Goal: Task Accomplishment & Management: Manage account settings

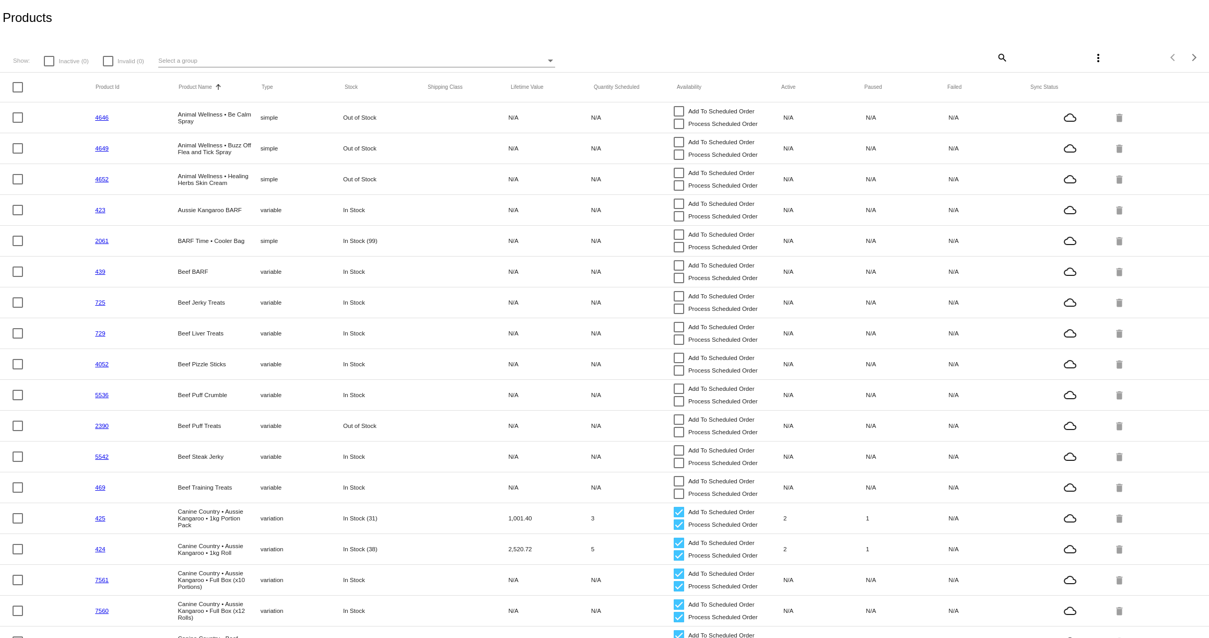
click at [1001, 60] on mat-icon "search" at bounding box center [1002, 57] width 13 height 16
click at [952, 60] on input "Search" at bounding box center [907, 56] width 201 height 8
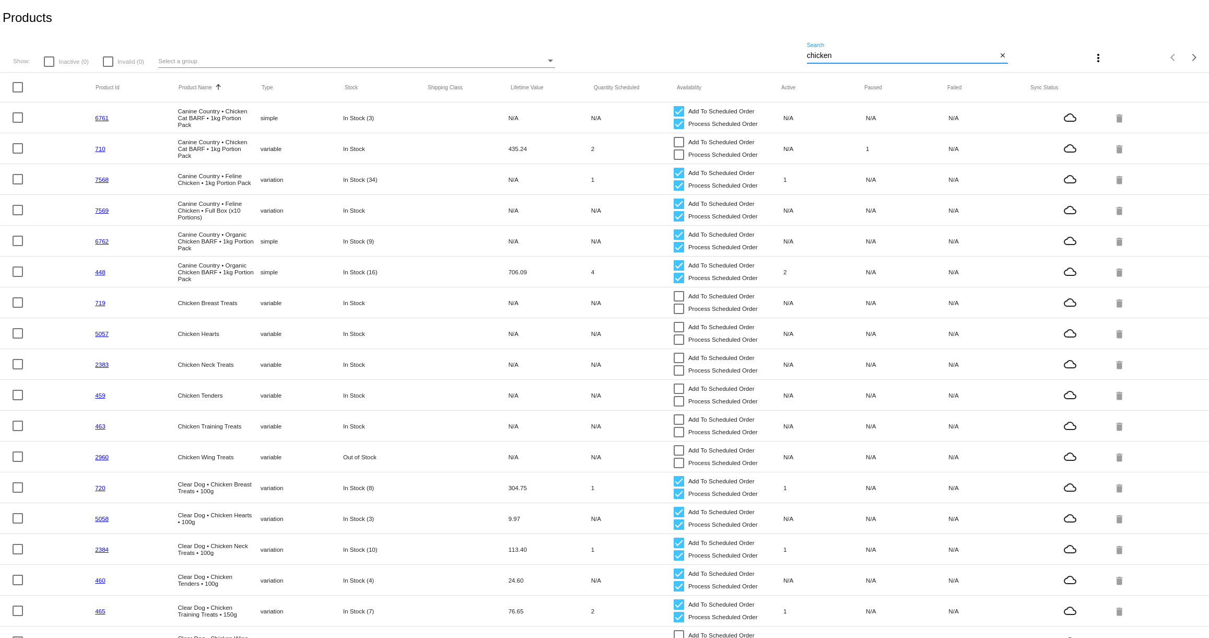
type input "chicken"
click at [680, 110] on div at bounding box center [679, 111] width 10 height 10
click at [679, 116] on input "Add To Scheduled Order" at bounding box center [679, 116] width 1 height 1
checkbox input "false"
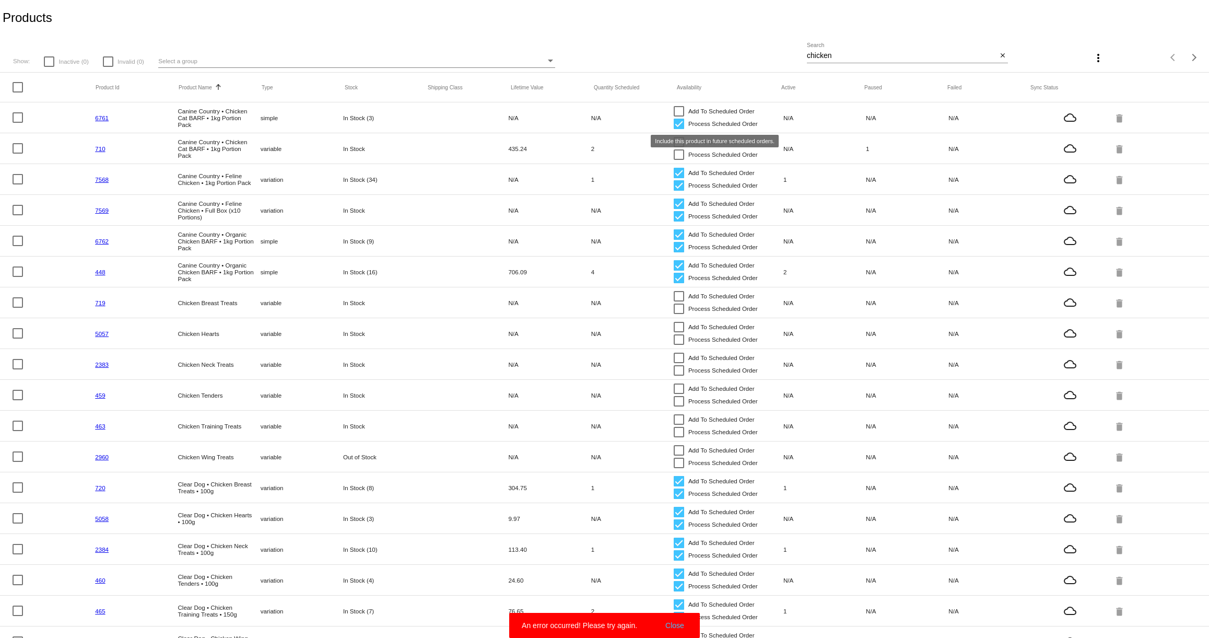
click at [680, 124] on div at bounding box center [679, 124] width 10 height 10
click at [679, 129] on input "Process Scheduled Order" at bounding box center [679, 129] width 1 height 1
checkbox input "false"
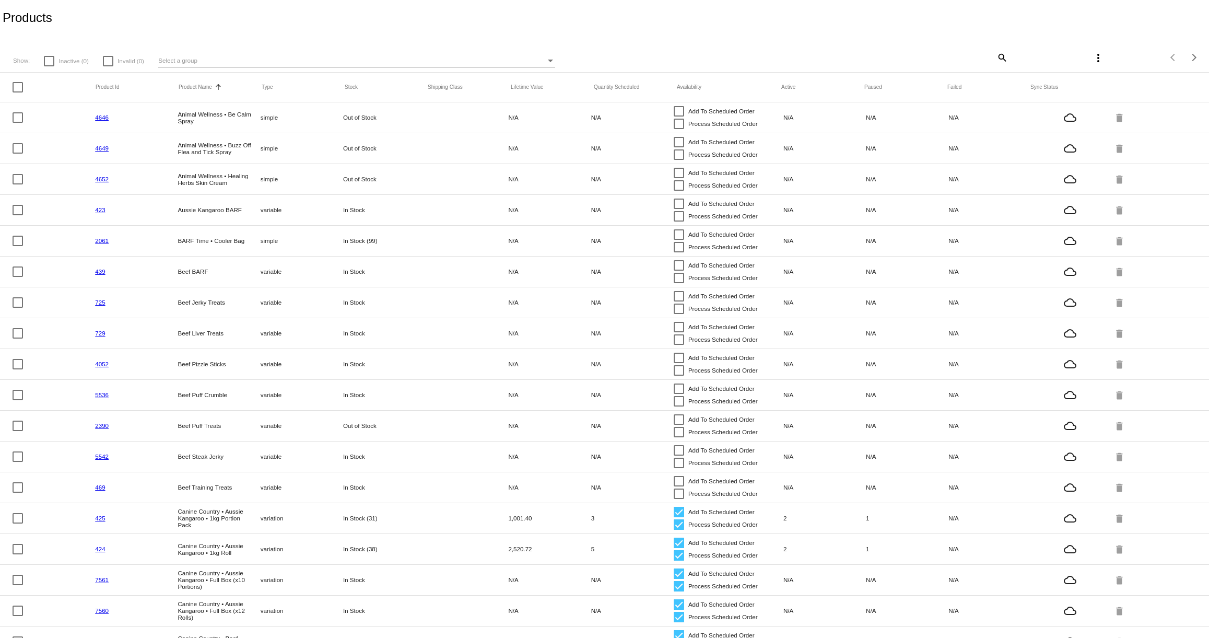
click at [996, 57] on mat-icon "search" at bounding box center [1002, 57] width 13 height 16
click at [971, 57] on input "Search" at bounding box center [907, 56] width 201 height 8
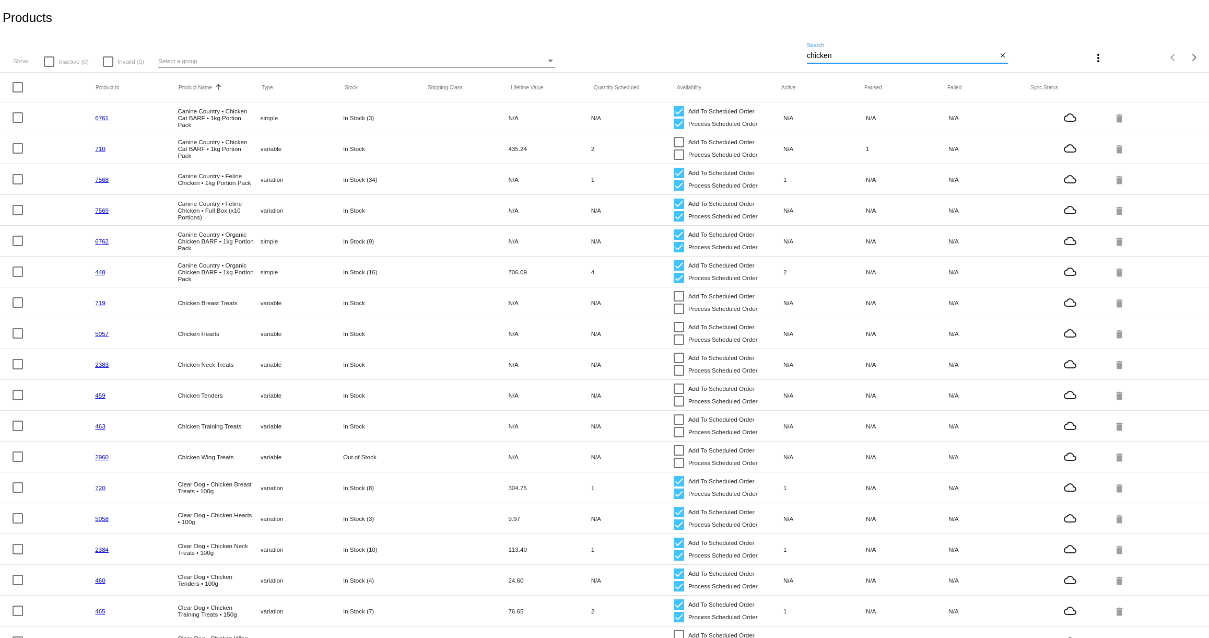
type input "chicken"
click at [103, 117] on link "6761" at bounding box center [102, 117] width 14 height 7
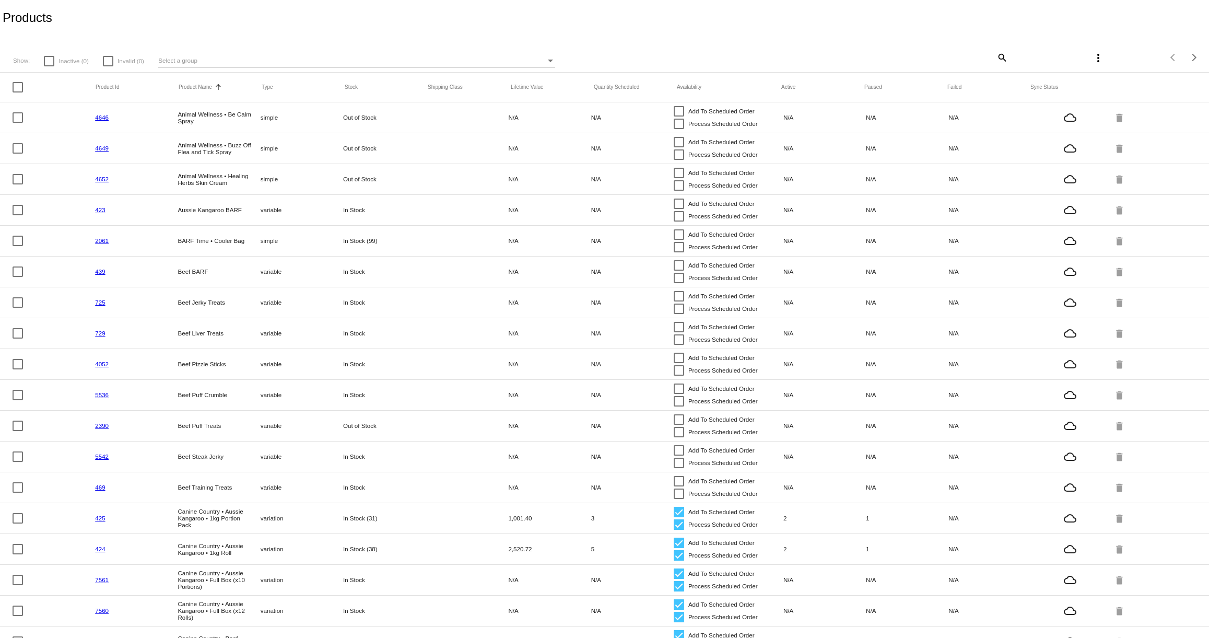
click at [1002, 57] on mat-icon "search" at bounding box center [1002, 57] width 13 height 16
click at [988, 58] on input "Search" at bounding box center [907, 56] width 201 height 8
type input "H"
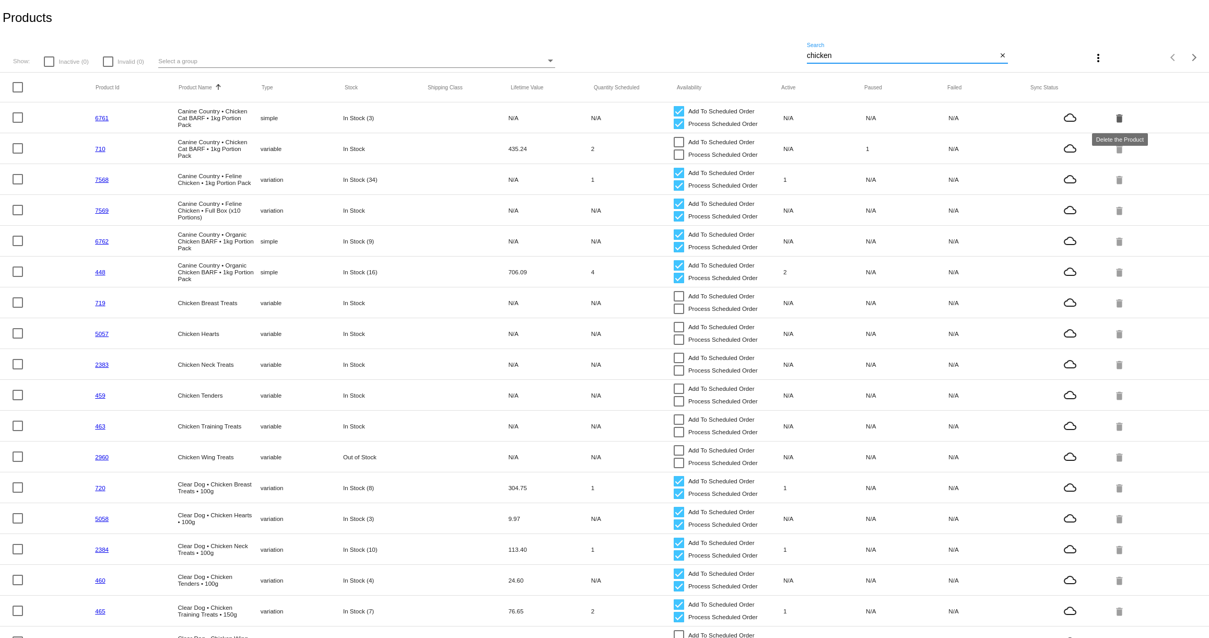
type input "chicken"
click at [1120, 119] on mat-icon "delete" at bounding box center [1120, 118] width 13 height 16
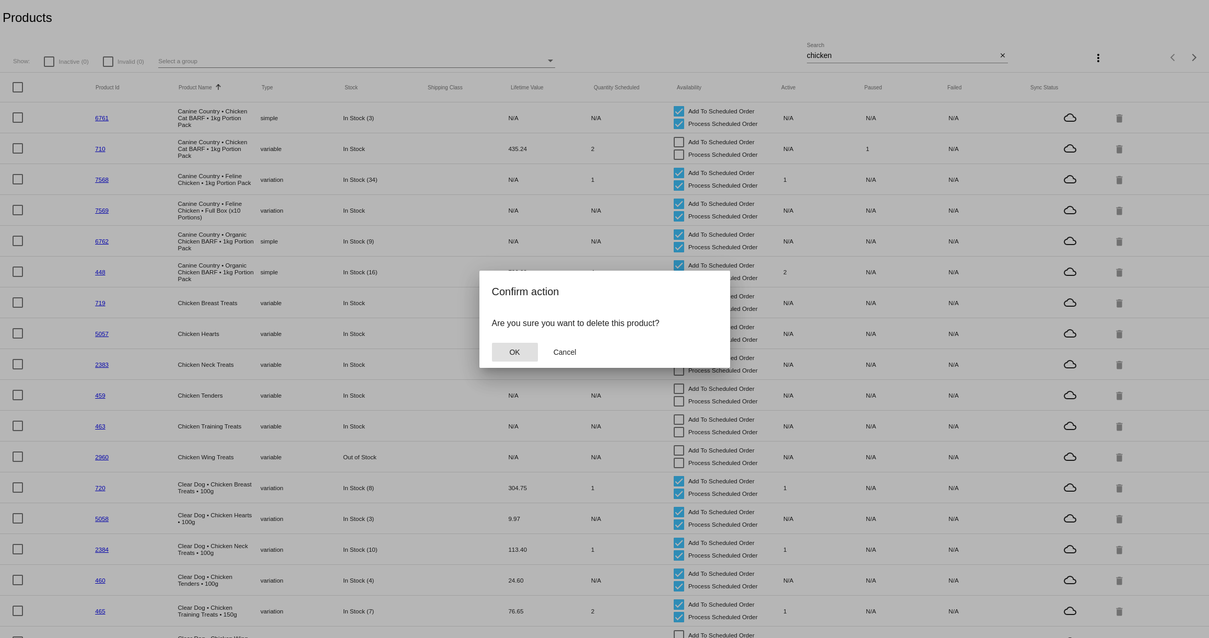
click at [520, 352] on button "OK" at bounding box center [515, 352] width 46 height 19
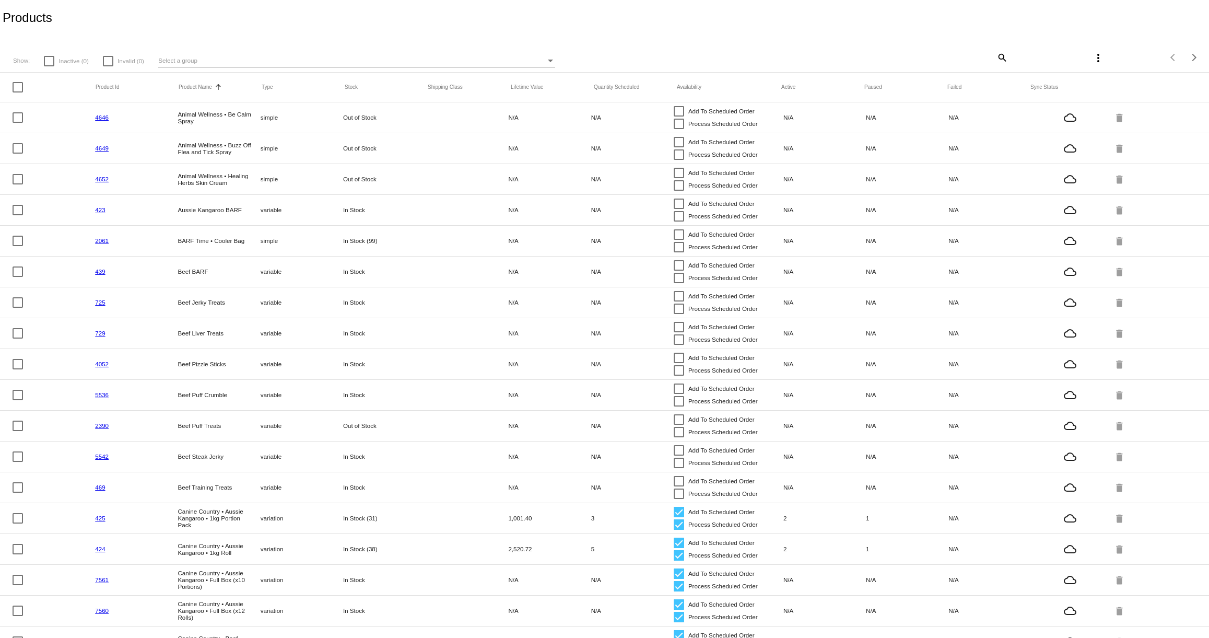
click at [1001, 61] on mat-icon "search" at bounding box center [1002, 57] width 13 height 16
click at [903, 56] on input "Search" at bounding box center [907, 56] width 201 height 8
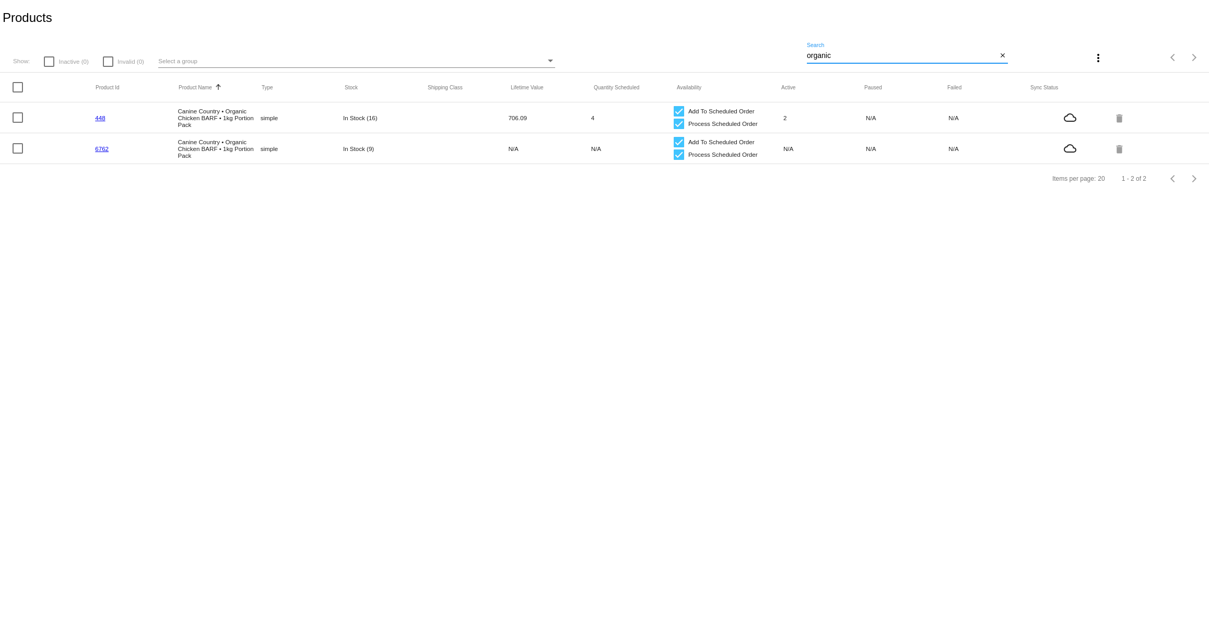
type input "organic"
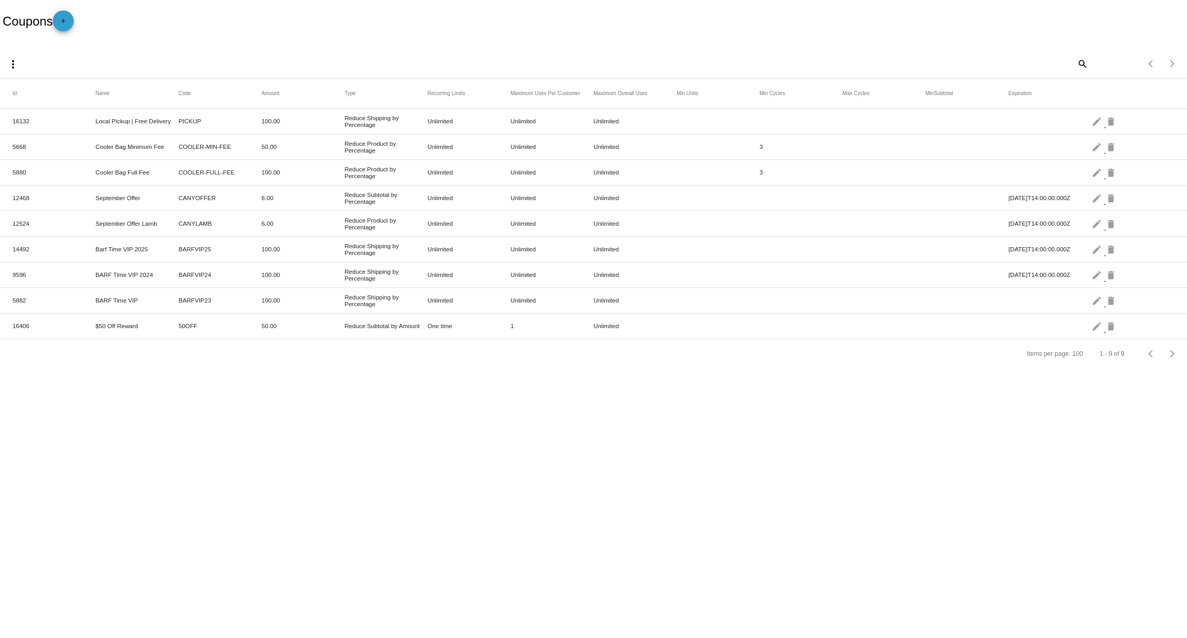
click at [69, 22] on mat-icon "add" at bounding box center [63, 23] width 13 height 13
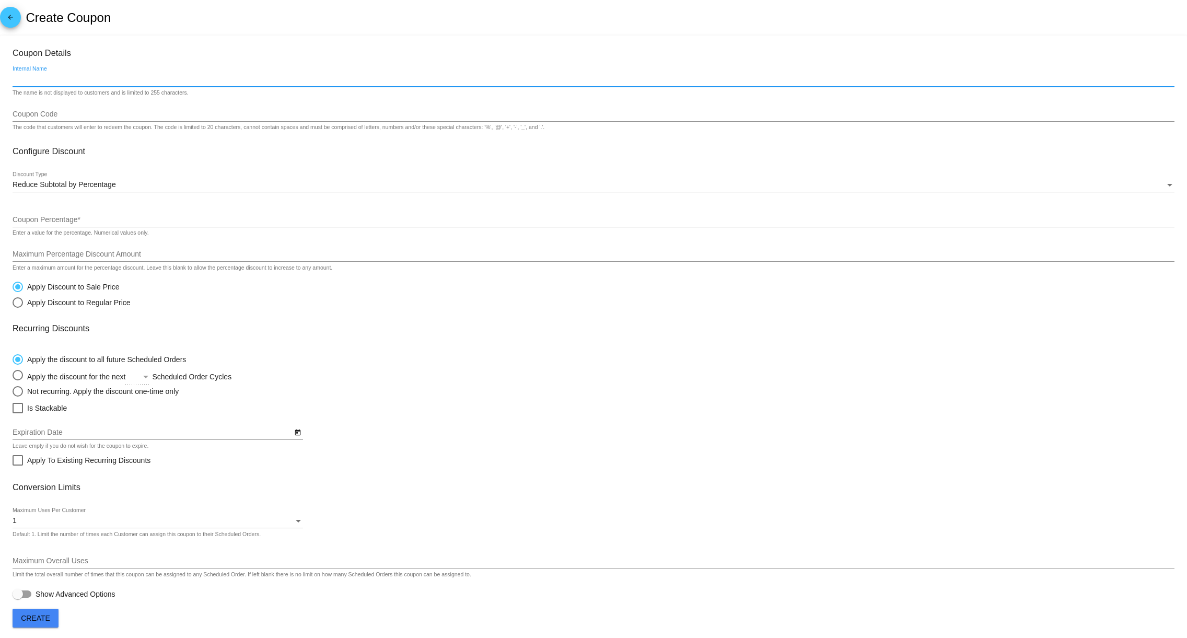
click at [72, 80] on input "Internal Name" at bounding box center [594, 79] width 1162 height 8
type input "GEMS • Breeder Code"
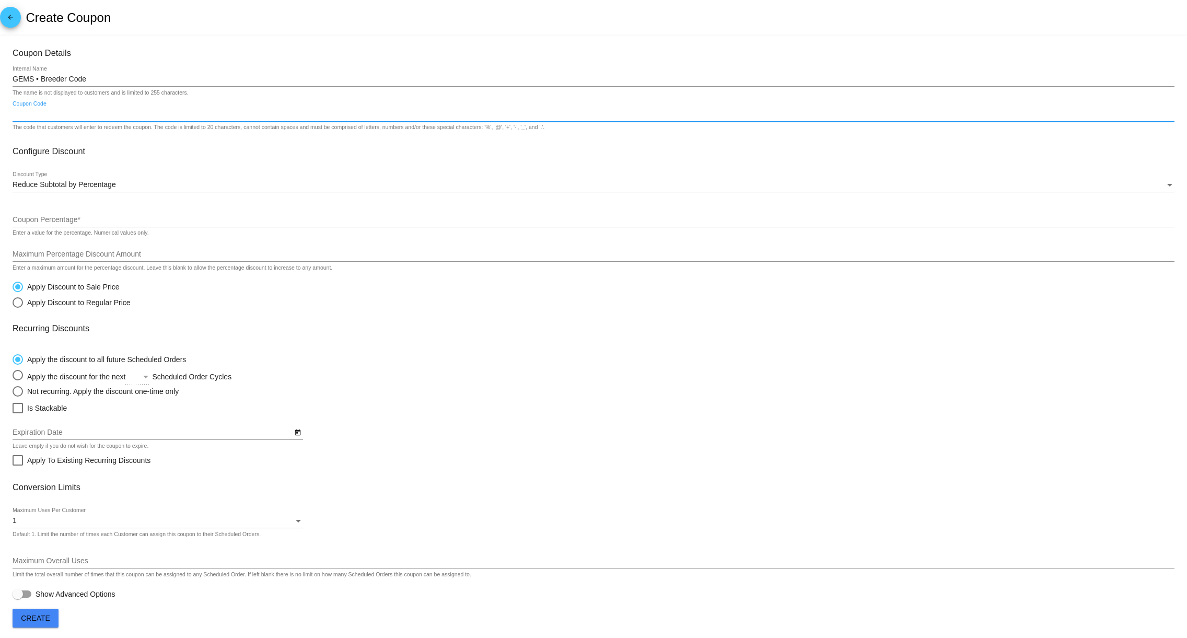
click at [27, 115] on input "Coupon Code" at bounding box center [594, 114] width 1162 height 8
type input "GEMS-VIB"
click at [134, 145] on mat-card-content "Coupon Details GEMS • Breeder Code Internal Name The name is not displayed to c…" at bounding box center [594, 324] width 1162 height 553
click at [73, 184] on span "Reduce Subtotal by Percentage" at bounding box center [64, 184] width 103 height 8
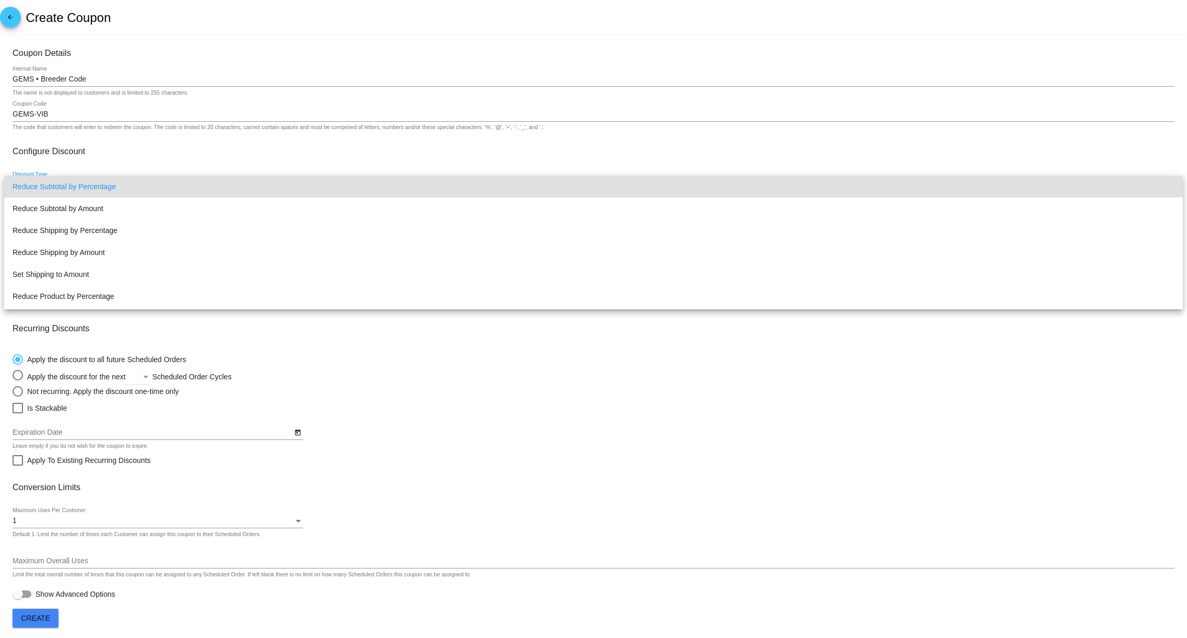
click at [73, 182] on span "Reduce Subtotal by Percentage" at bounding box center [594, 187] width 1162 height 22
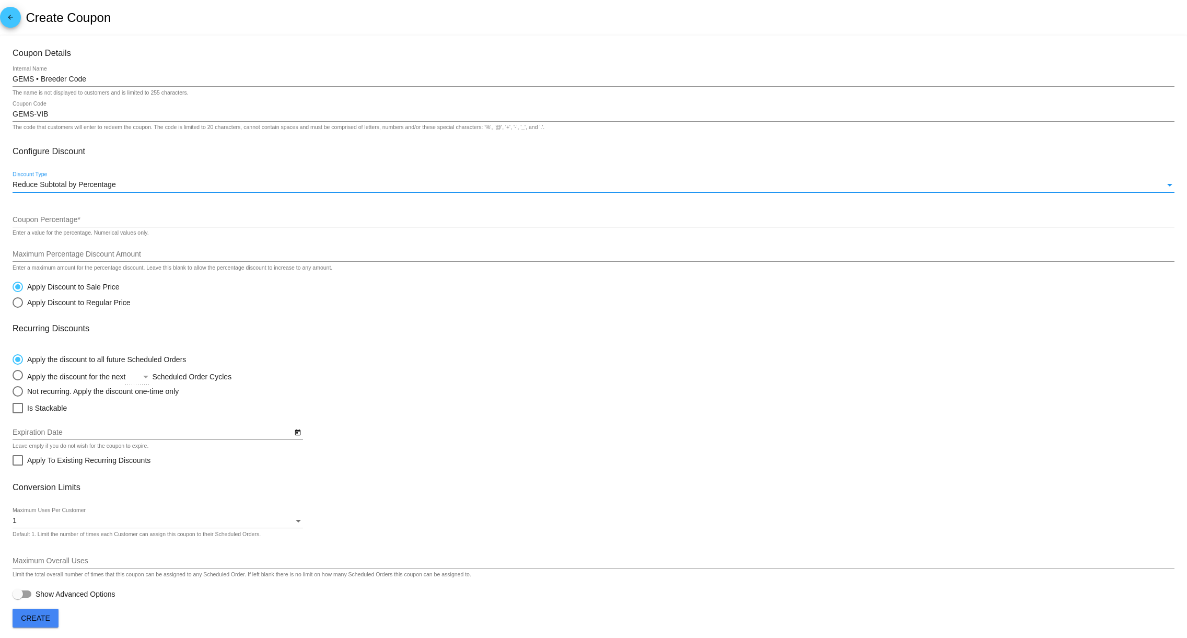
click at [56, 217] on div "Coupon Percentage *" at bounding box center [594, 217] width 1162 height 20
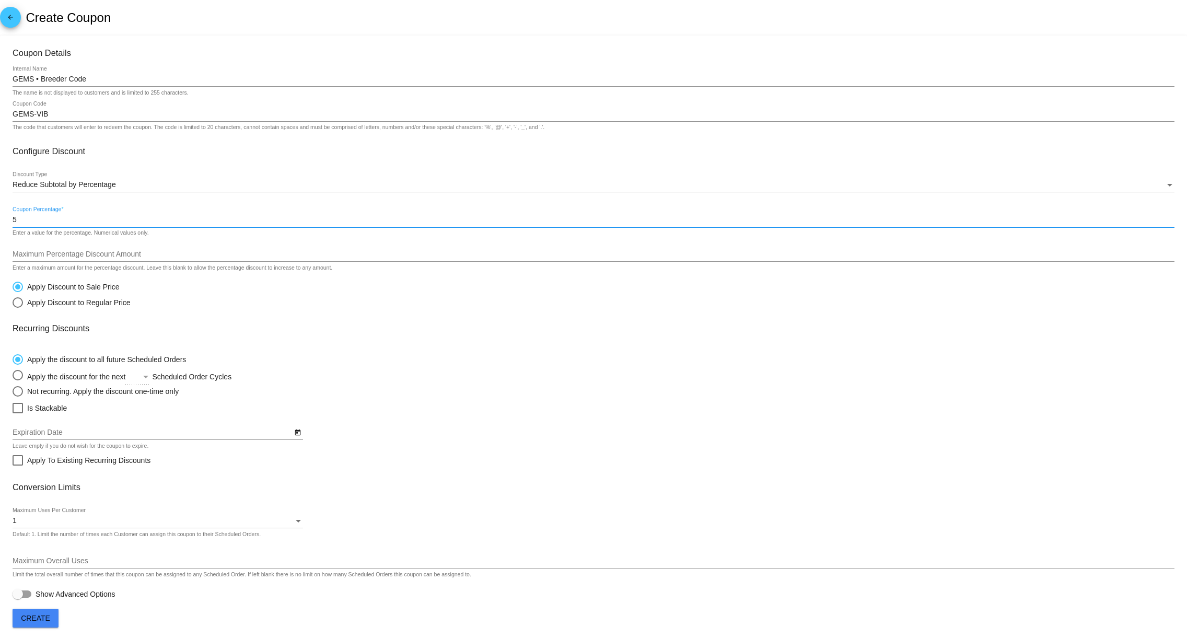
type input "5"
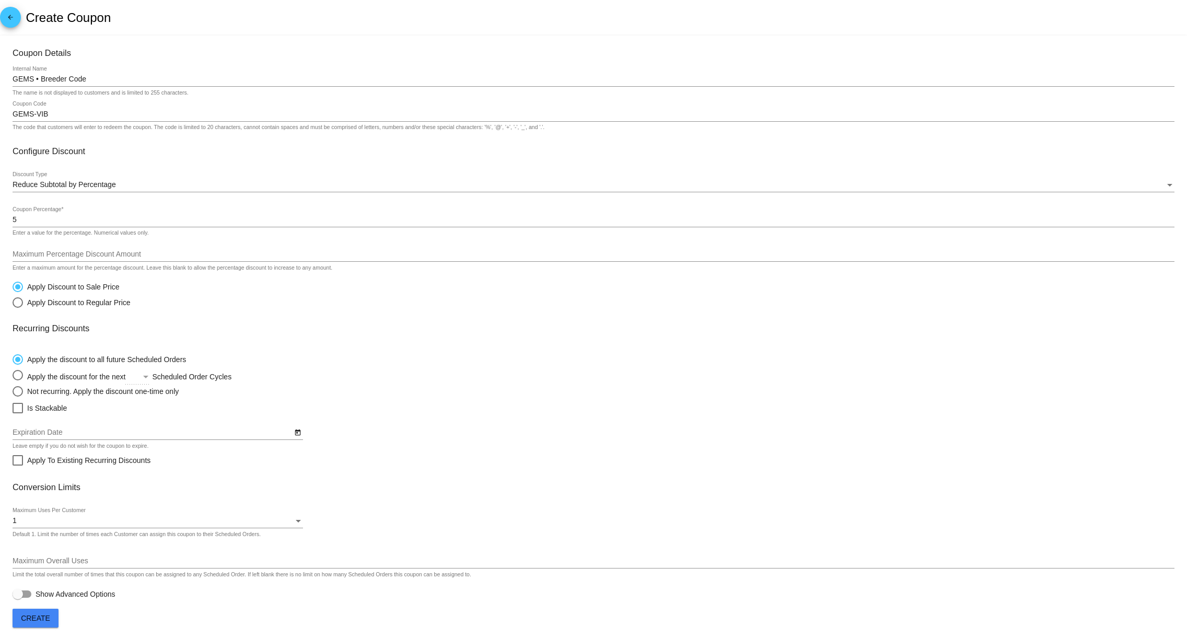
click at [149, 293] on div "Apply Discount to Sale Price Apply Discount to Regular Price" at bounding box center [594, 291] width 1162 height 31
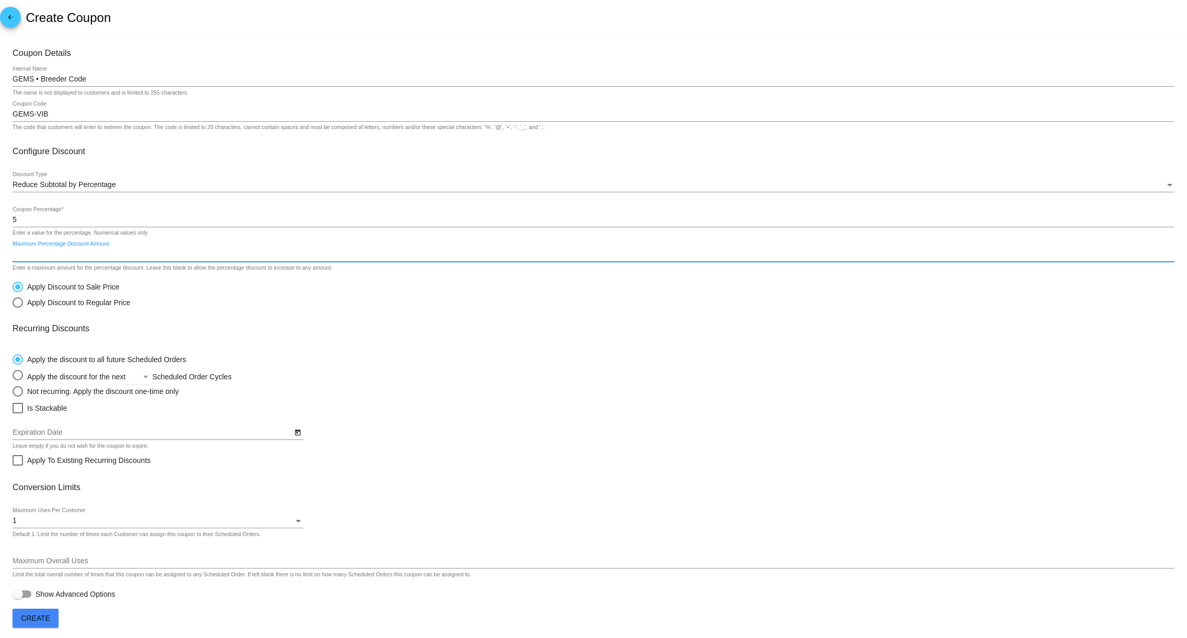
click at [109, 258] on input "Maximum Percentage Discount Amount" at bounding box center [594, 254] width 1162 height 8
type input "5"
click at [152, 292] on div "Apply Discount to Sale Price Apply Discount to Regular Price" at bounding box center [594, 291] width 1162 height 31
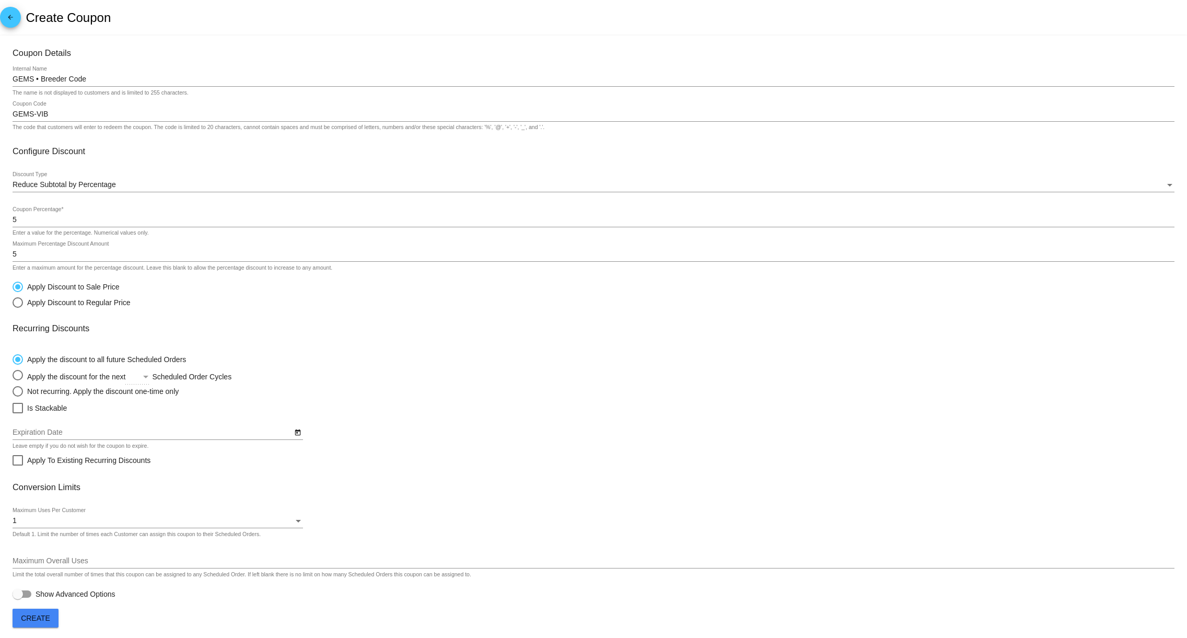
scroll to position [6, 0]
click at [60, 404] on span "Is Stackable" at bounding box center [47, 406] width 40 height 13
click at [18, 411] on input "Is Stackable" at bounding box center [17, 411] width 1 height 1
checkbox input "true"
click at [23, 591] on div at bounding box center [22, 591] width 19 height 7
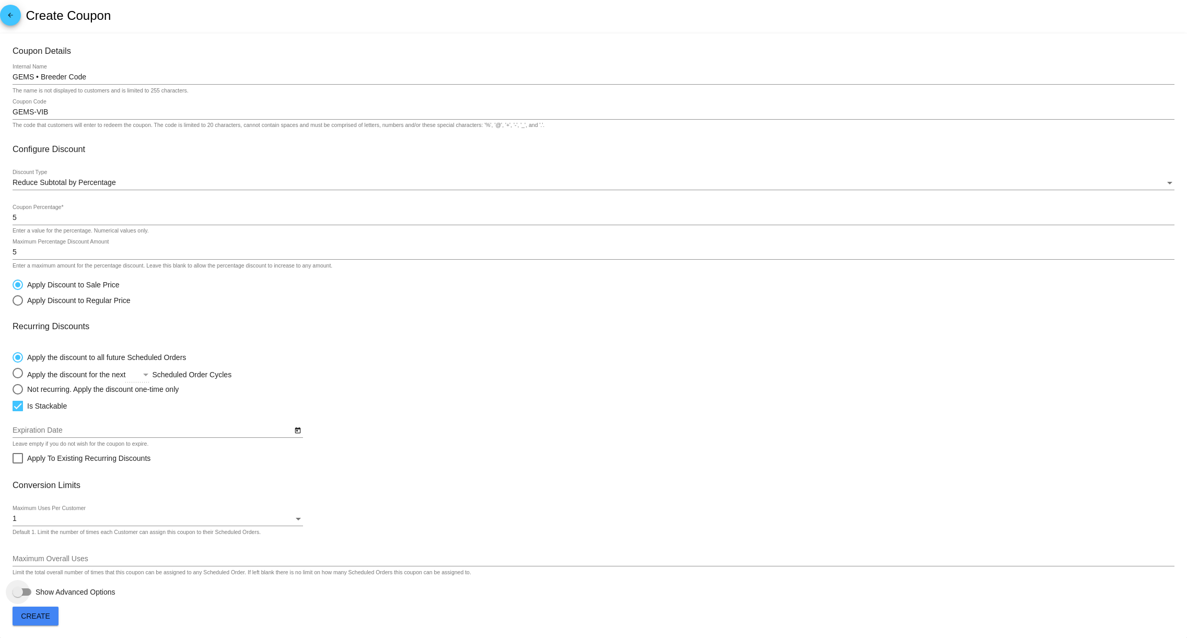
click at [18, 596] on input "Show Advanced Options" at bounding box center [17, 596] width 1 height 1
checkbox input "true"
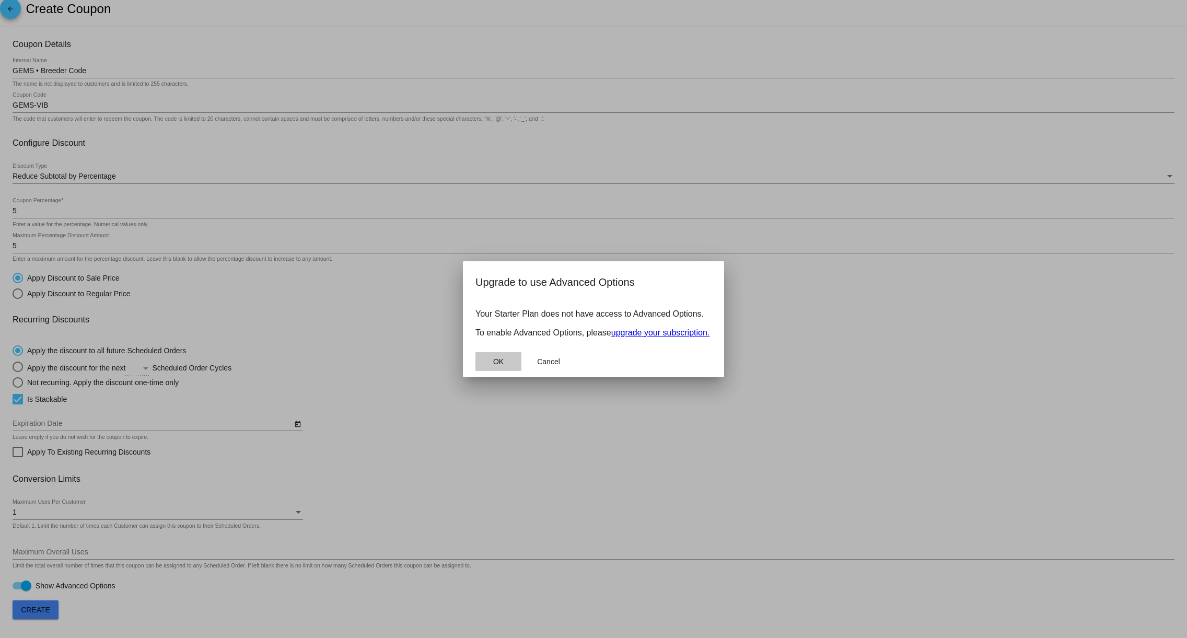
click at [498, 364] on span "OK" at bounding box center [498, 361] width 10 height 8
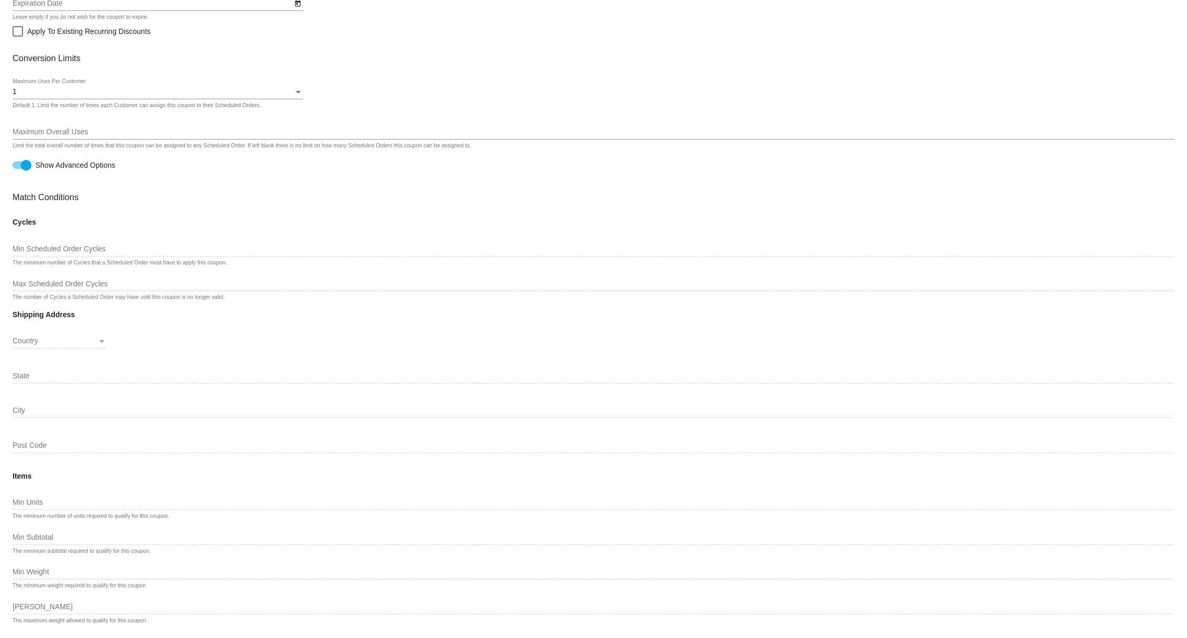
scroll to position [573, 0]
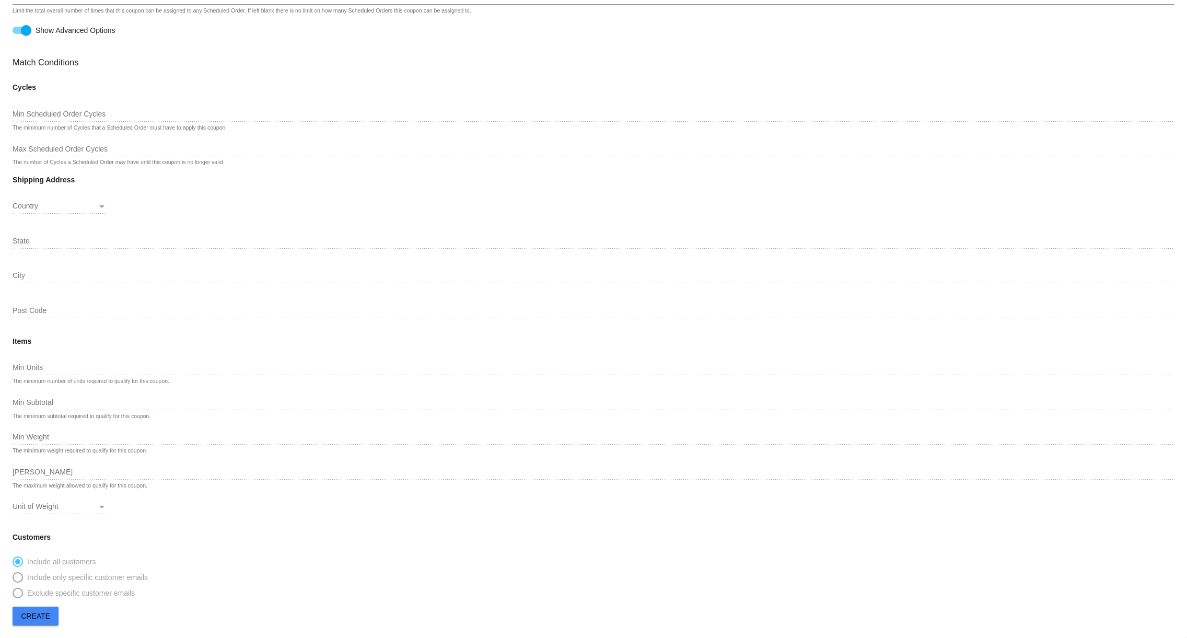
click at [44, 612] on span "Create" at bounding box center [35, 616] width 29 height 8
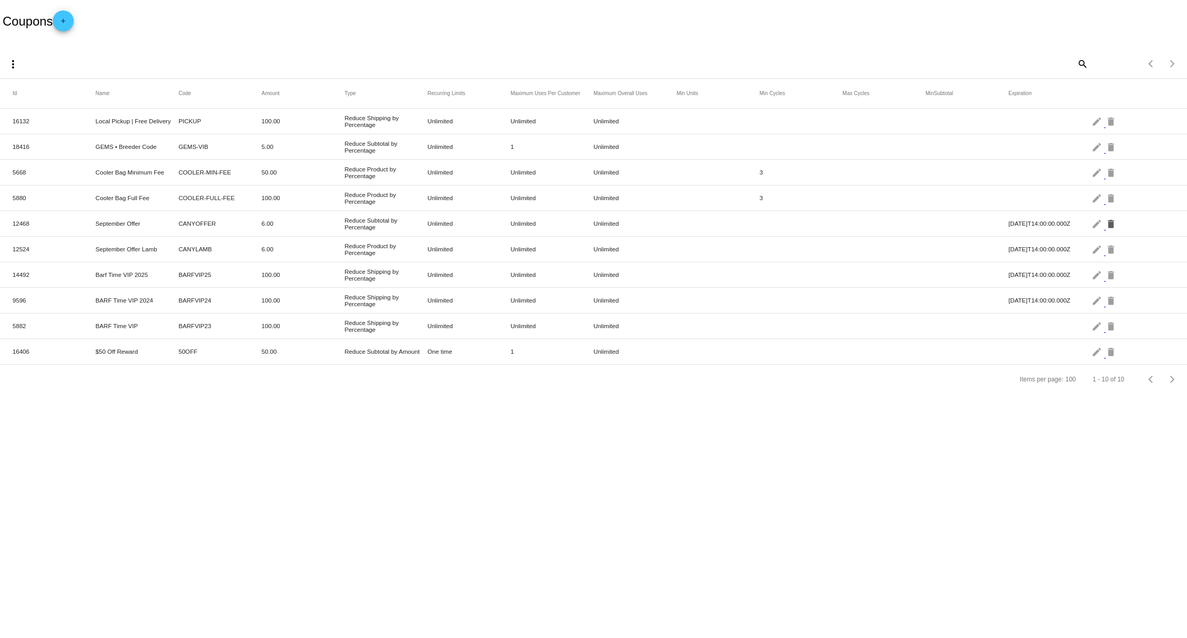
click at [1112, 224] on mat-icon "delete" at bounding box center [1111, 223] width 13 height 16
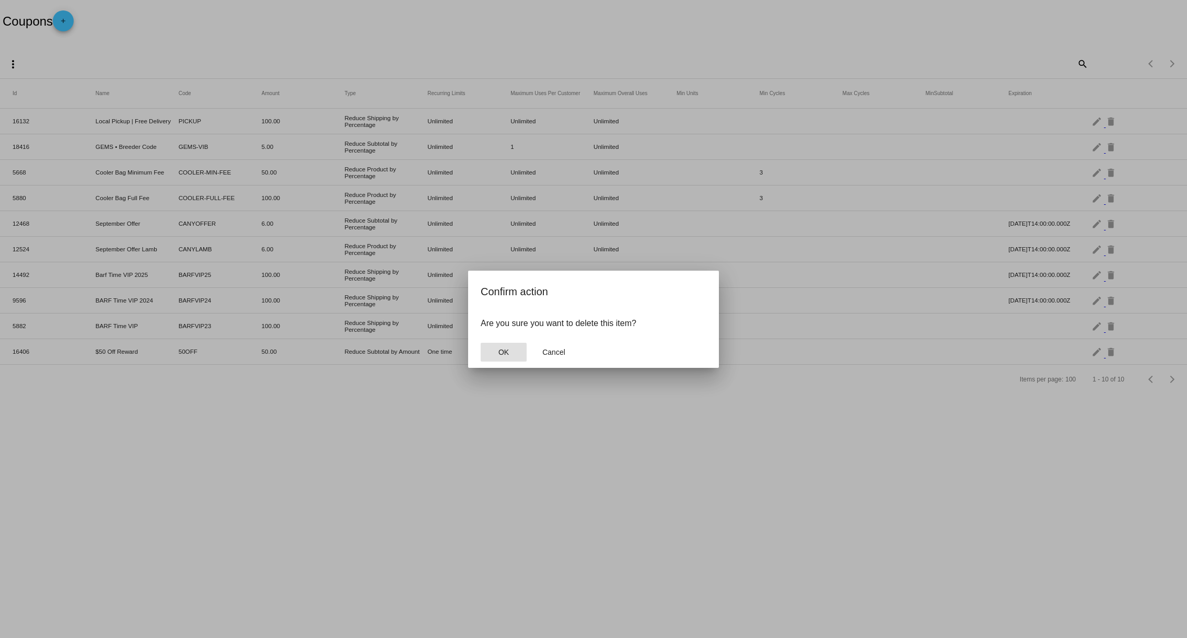
click at [493, 353] on button "OK" at bounding box center [504, 352] width 46 height 19
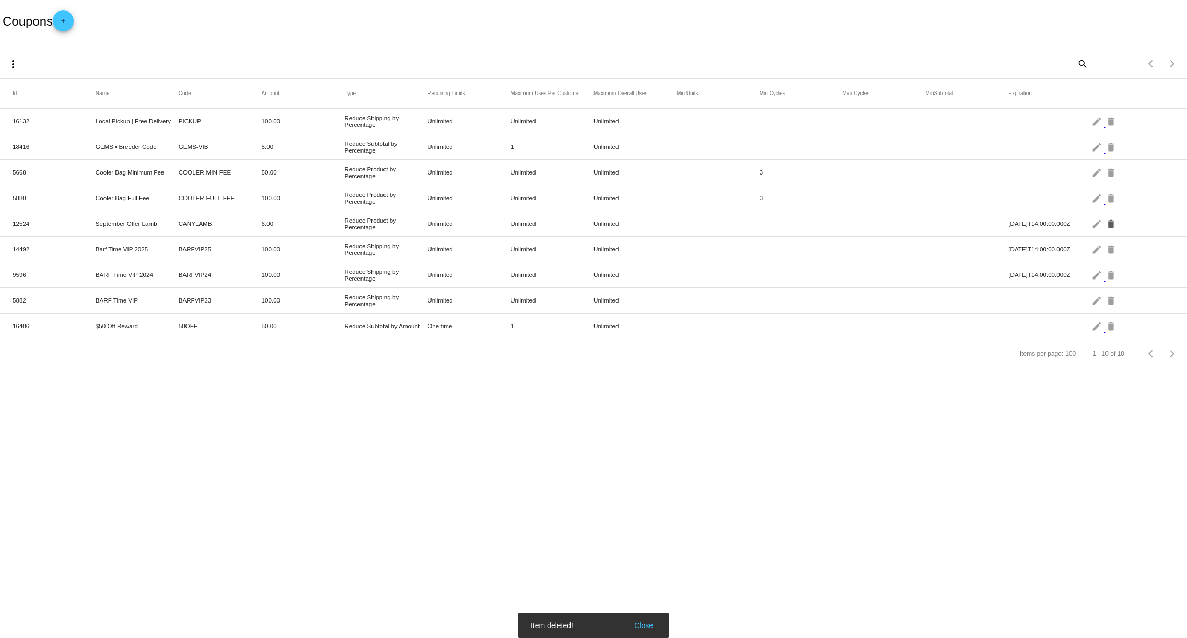
click at [1108, 222] on mat-icon "delete" at bounding box center [1111, 223] width 13 height 16
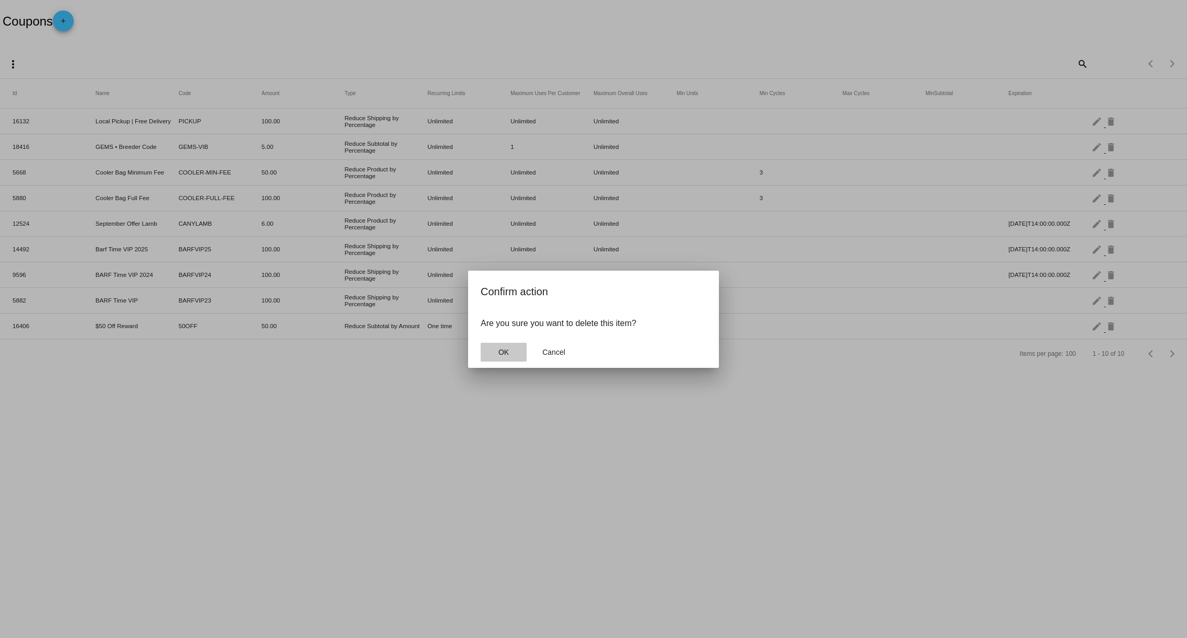
click at [508, 349] on span "OK" at bounding box center [503, 352] width 10 height 8
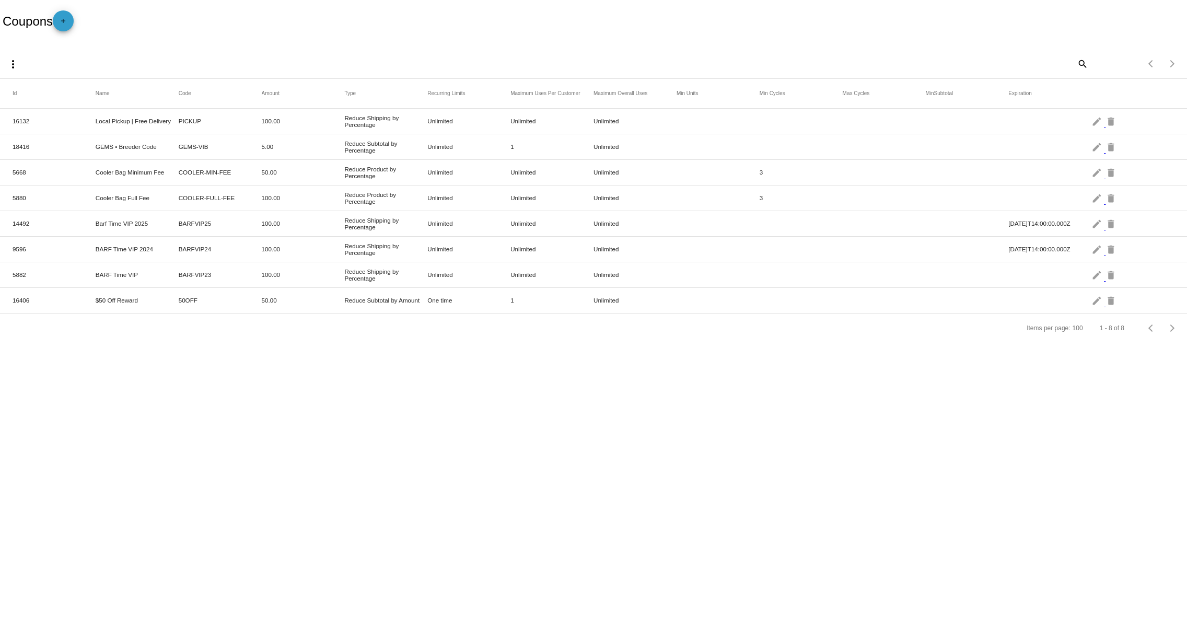
click at [69, 23] on mat-icon "add" at bounding box center [63, 23] width 13 height 13
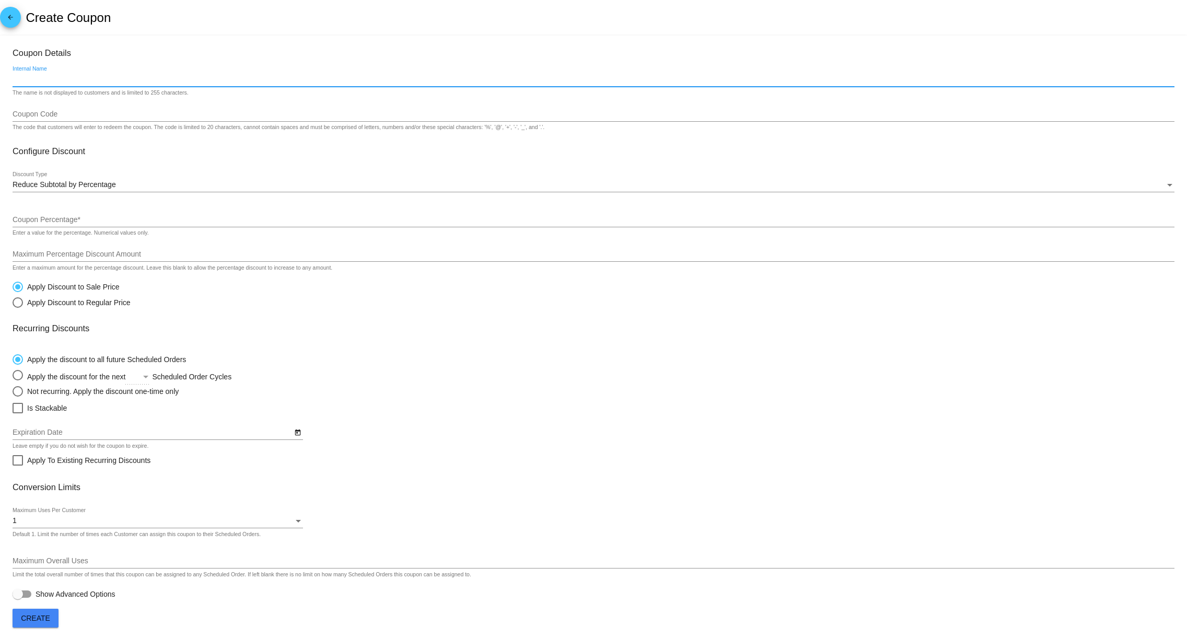
click at [92, 79] on input "Internal Name" at bounding box center [594, 79] width 1162 height 8
type input "GEMS • Free Puppy Code"
click at [71, 118] on input "Coupon Code" at bounding box center [594, 114] width 1162 height 8
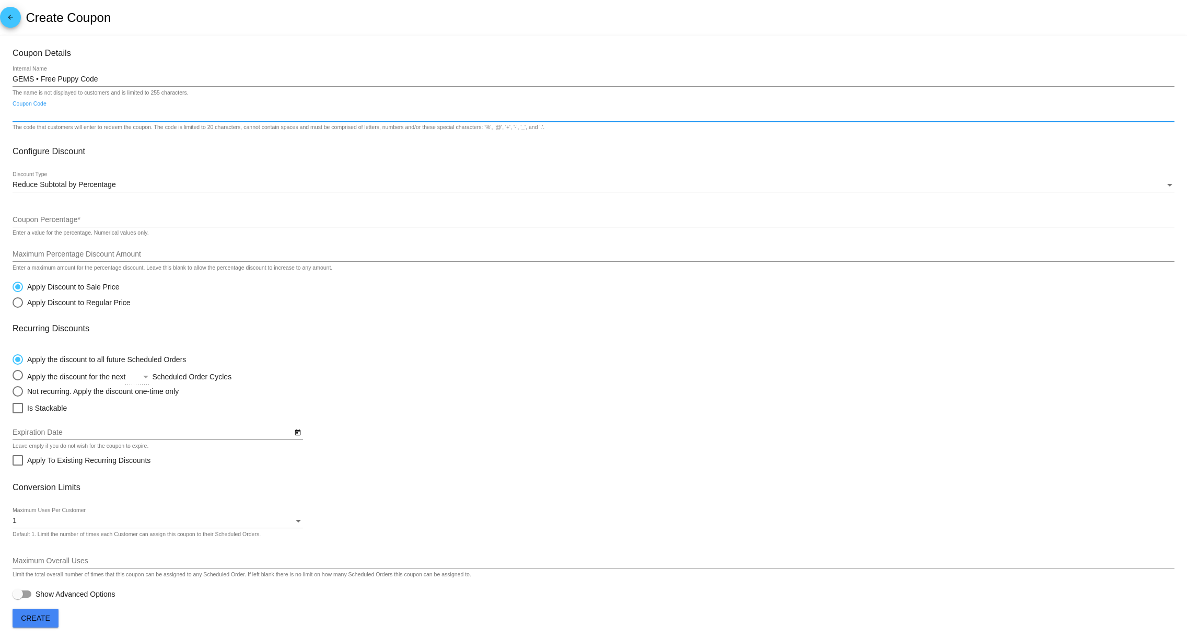
paste input "GEMS-PUP-FY26"
type input "GEMS-PUP-FY26"
click at [75, 187] on span "Reduce Subtotal by Percentage" at bounding box center [64, 184] width 103 height 8
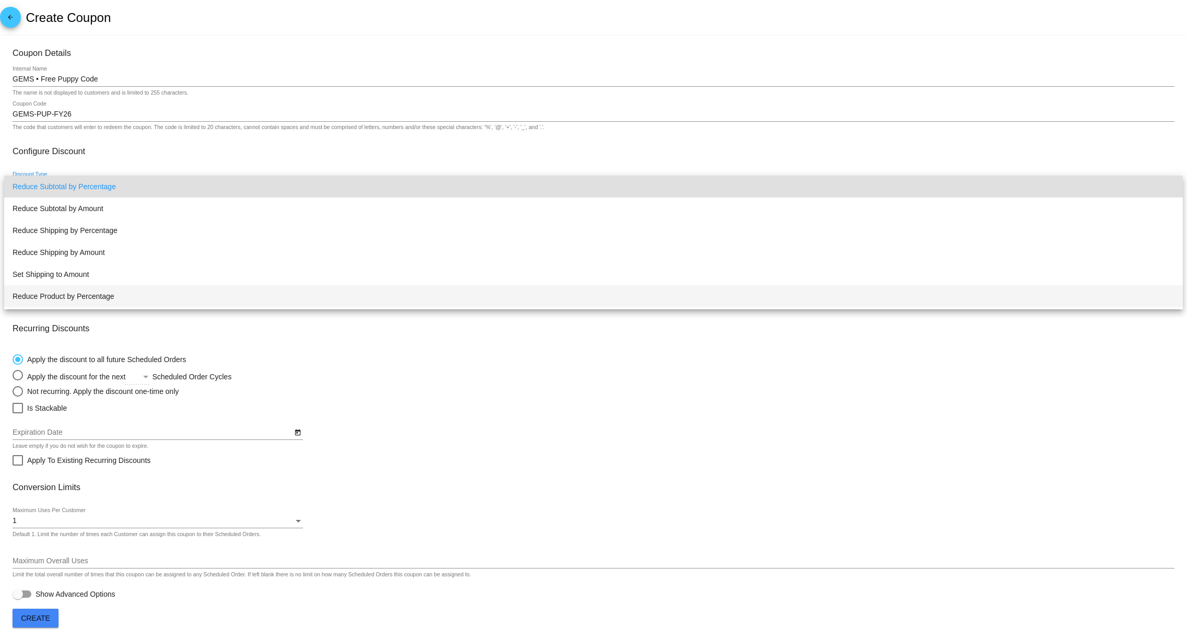
click at [80, 298] on span "Reduce Product by Percentage" at bounding box center [594, 296] width 1162 height 22
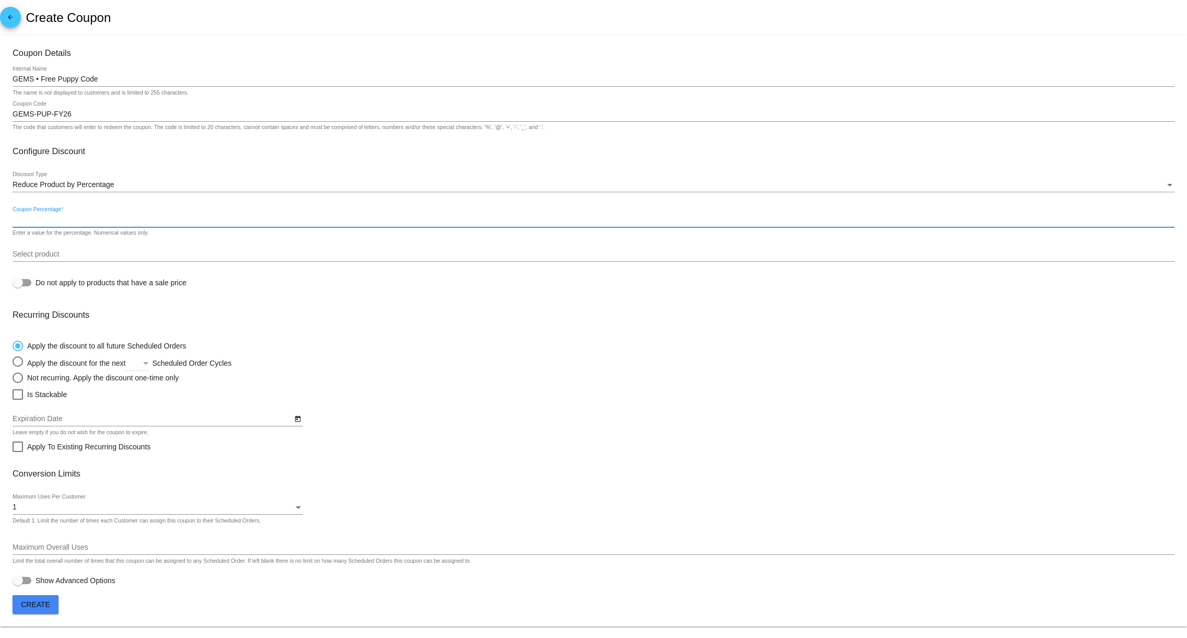
click at [72, 217] on input "Coupon Percentage *" at bounding box center [594, 220] width 1162 height 8
type input "100"
click at [77, 259] on input "Select product" at bounding box center [594, 254] width 1162 height 8
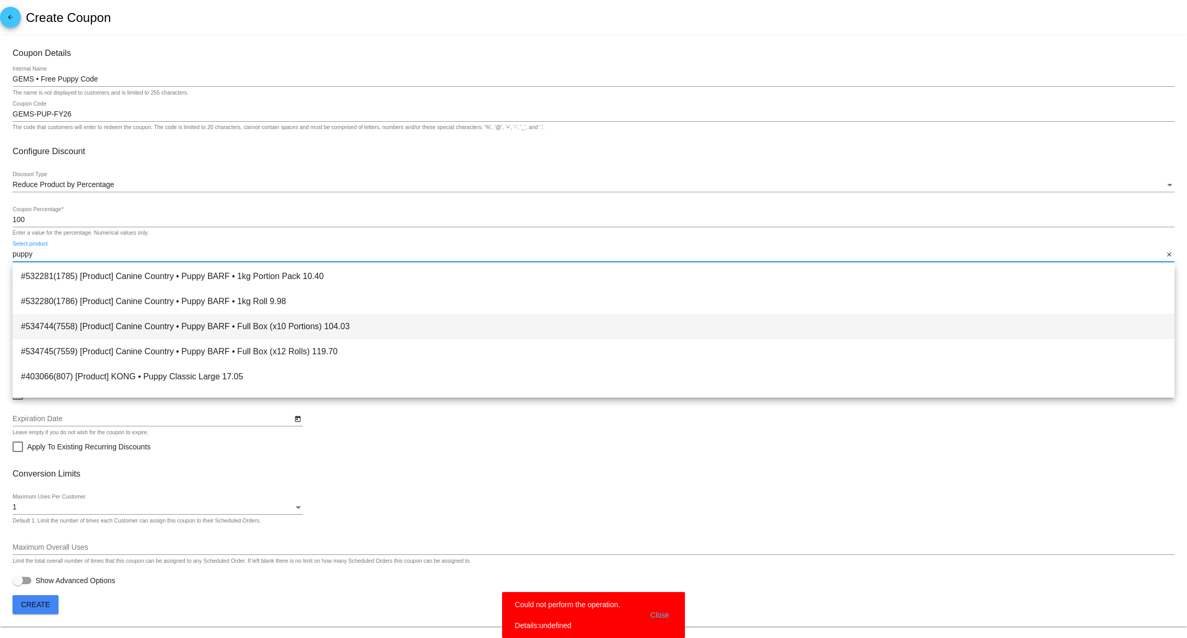
click at [138, 325] on span "#534744(7558) [Product] Canine Country • Puppy BARF • Full Box (x10 Portions) 1…" at bounding box center [593, 326] width 1145 height 25
type input "[Product] Canine Country • Puppy BARF • Full Box (x10 Portions)"
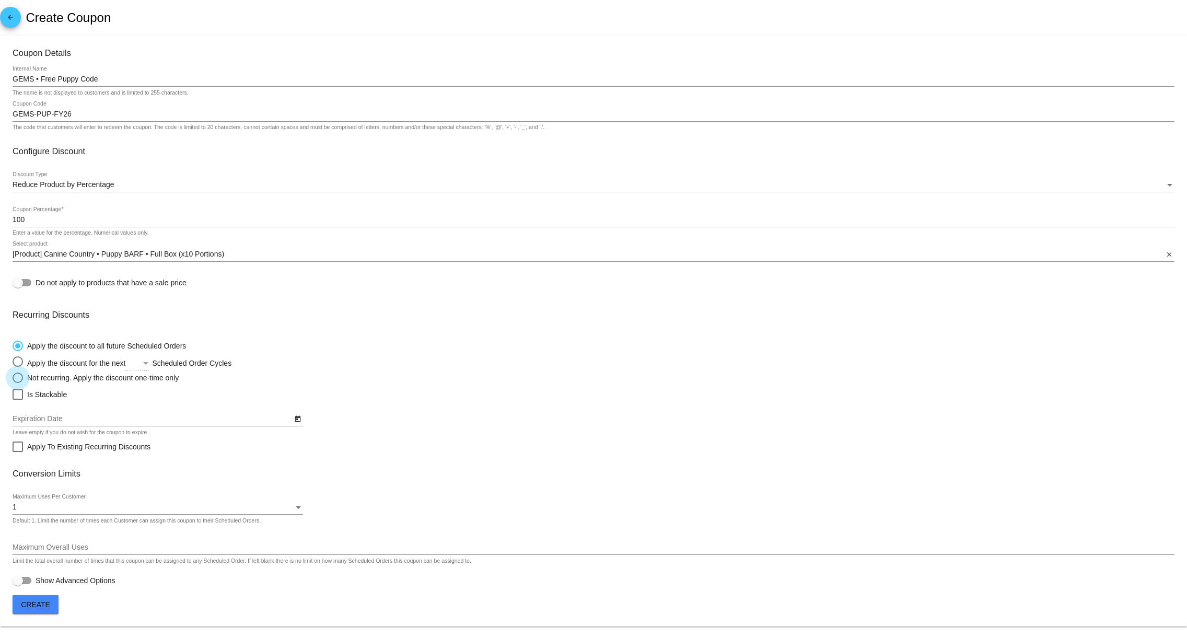
click at [38, 379] on div "Not recurring. Apply the discount one-time only" at bounding box center [101, 378] width 156 height 8
click at [13, 378] on input "Not recurring. Apply the discount one-time only" at bounding box center [12, 377] width 1 height 1
radio input "true"
click at [24, 511] on div "1" at bounding box center [153, 507] width 281 height 8
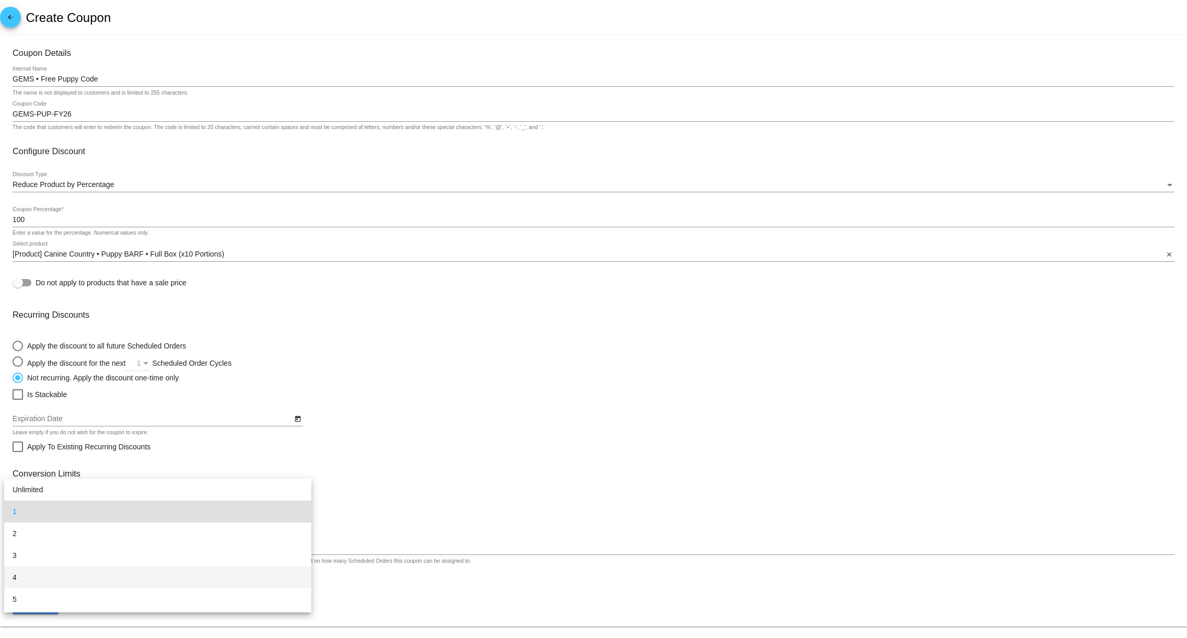
click at [24, 571] on span "4" at bounding box center [158, 577] width 290 height 22
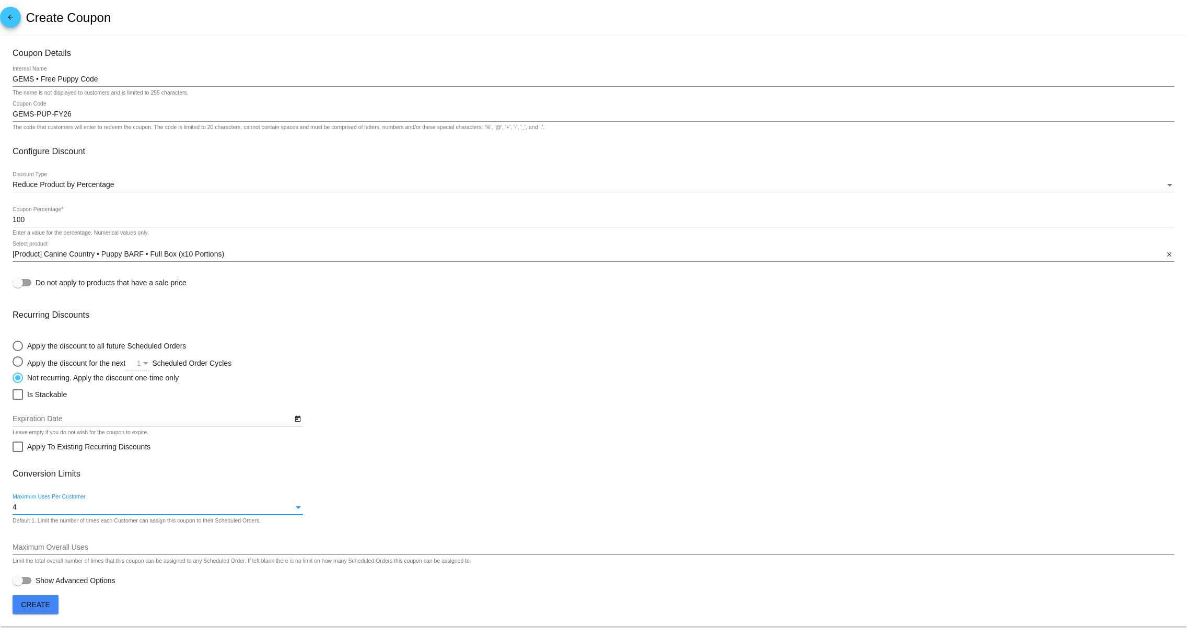
click at [15, 360] on div "Select an option" at bounding box center [18, 361] width 10 height 10
click at [13, 362] on input "Apply the discount for the next 1 Scheduled Order Cycles" at bounding box center [12, 362] width 1 height 1
radio input "true"
click at [148, 365] on div "Select an option" at bounding box center [145, 363] width 5 height 3
click at [13, 362] on input "Apply the discount for the next 1 Scheduled Order Cycles" at bounding box center [12, 362] width 1 height 1
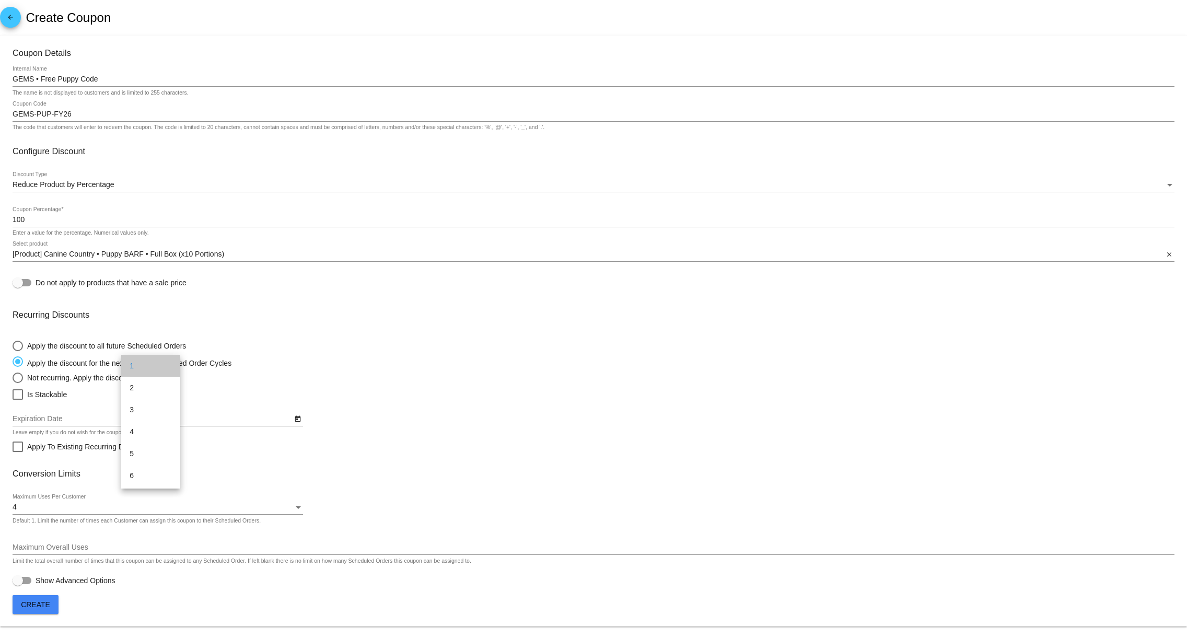
click at [151, 364] on span "1" at bounding box center [151, 366] width 42 height 22
click at [31, 379] on div "Not recurring. Apply the discount one-time only" at bounding box center [101, 378] width 156 height 8
click at [13, 378] on input "Not recurring. Apply the discount one-time only" at bounding box center [12, 377] width 1 height 1
radio input "true"
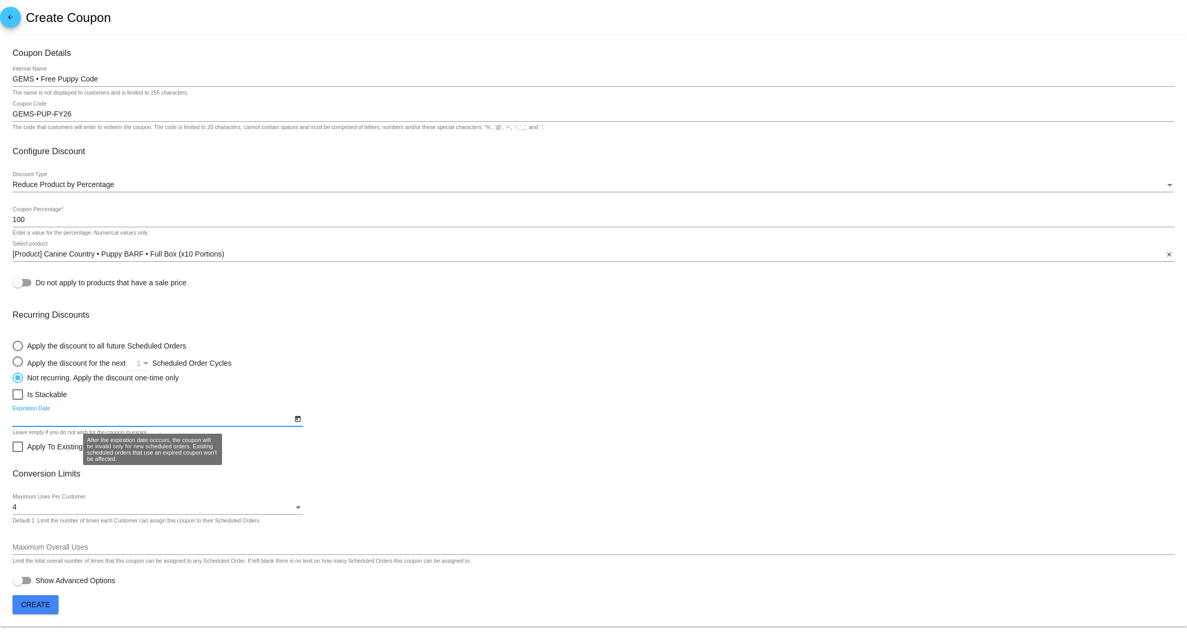
click at [54, 422] on input "Expiration Date" at bounding box center [152, 419] width 279 height 8
click at [299, 422] on icon "Open calendar" at bounding box center [298, 419] width 6 height 6
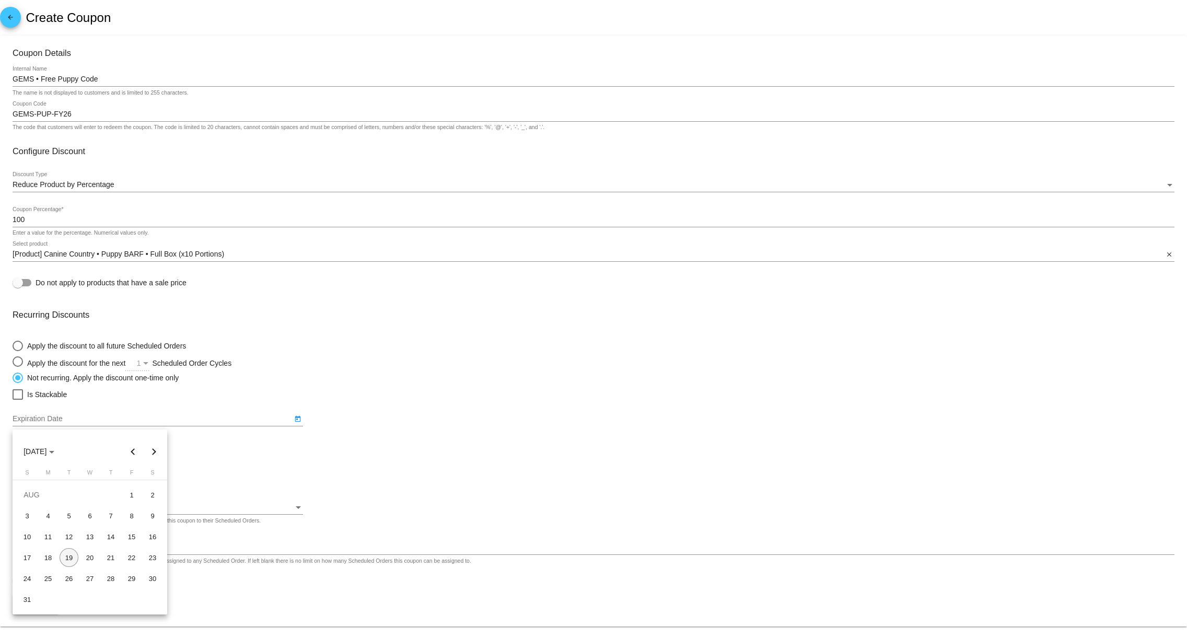
click at [150, 447] on button "Next month" at bounding box center [154, 451] width 21 height 21
click at [151, 447] on button "Next month" at bounding box center [154, 451] width 21 height 21
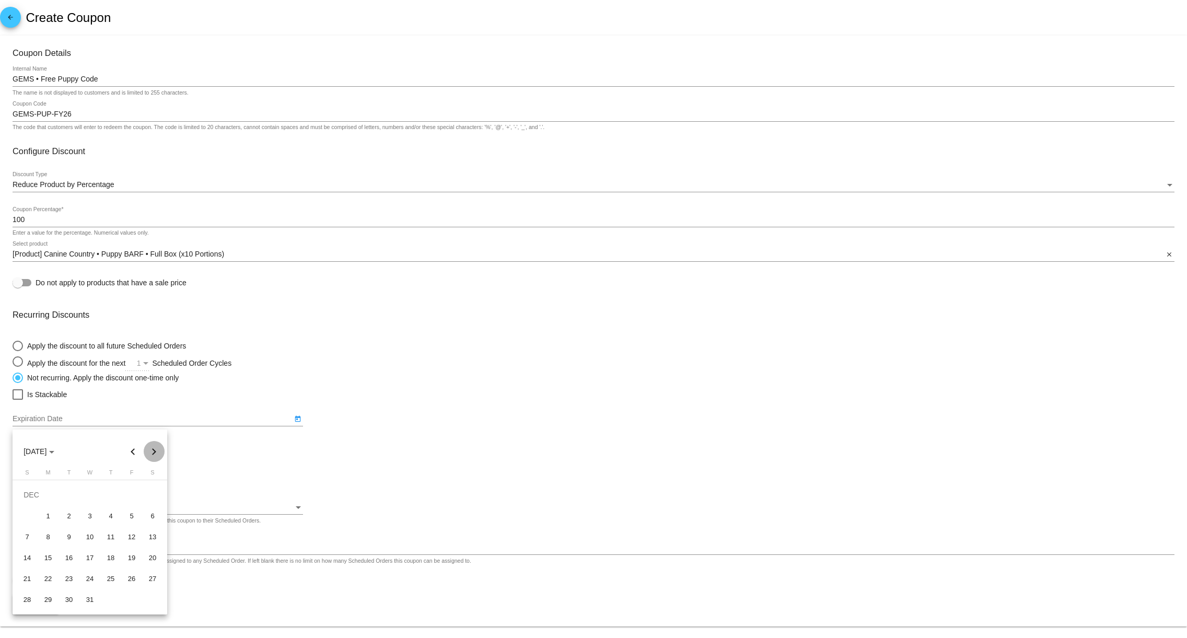
click at [151, 447] on button "Next month" at bounding box center [154, 451] width 21 height 21
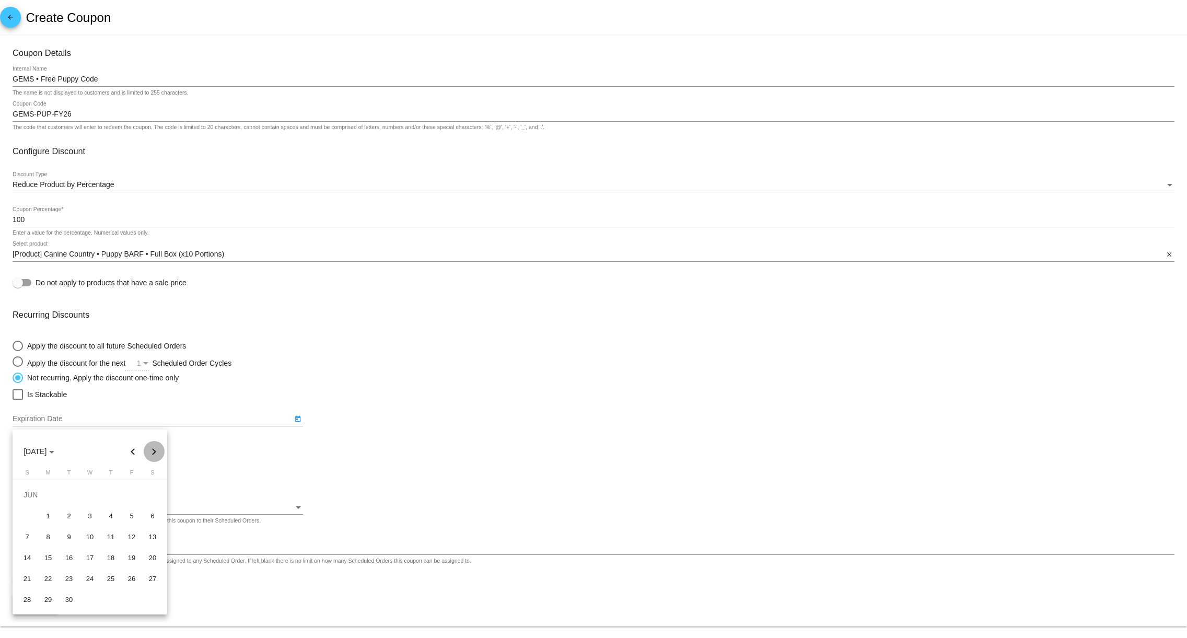
click at [151, 447] on button "Next month" at bounding box center [154, 451] width 21 height 21
click at [137, 452] on button "Previous month" at bounding box center [133, 451] width 21 height 21
click at [69, 601] on div "30" at bounding box center [69, 599] width 19 height 19
type input "6/30/2026"
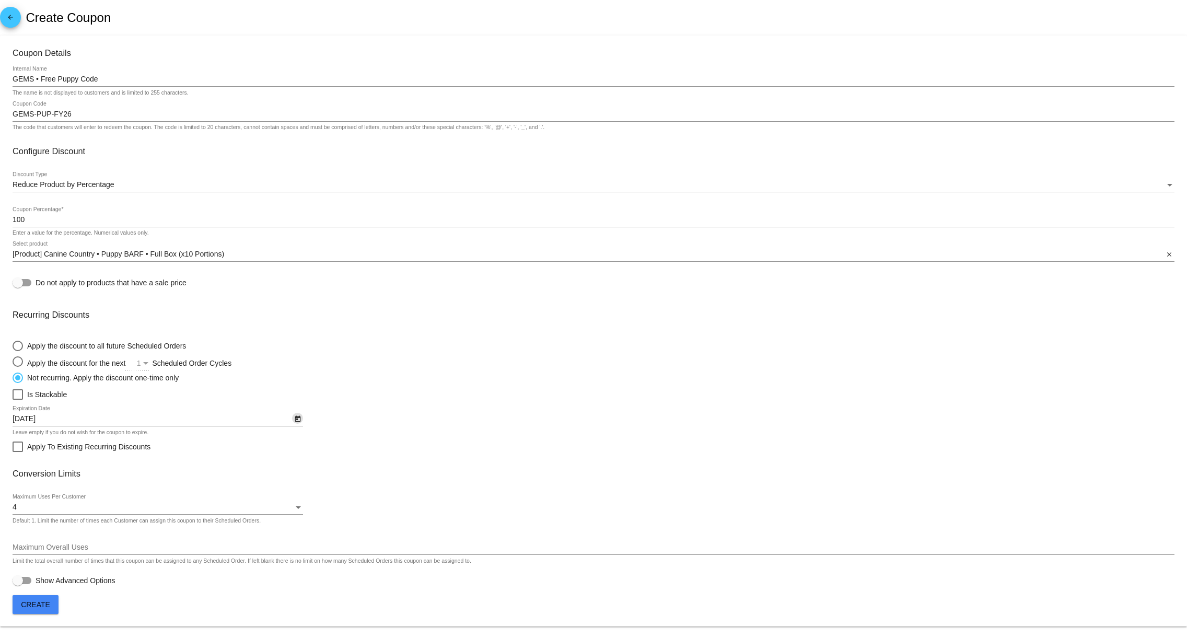
click at [96, 552] on input "Maximum Overall Uses" at bounding box center [594, 547] width 1162 height 8
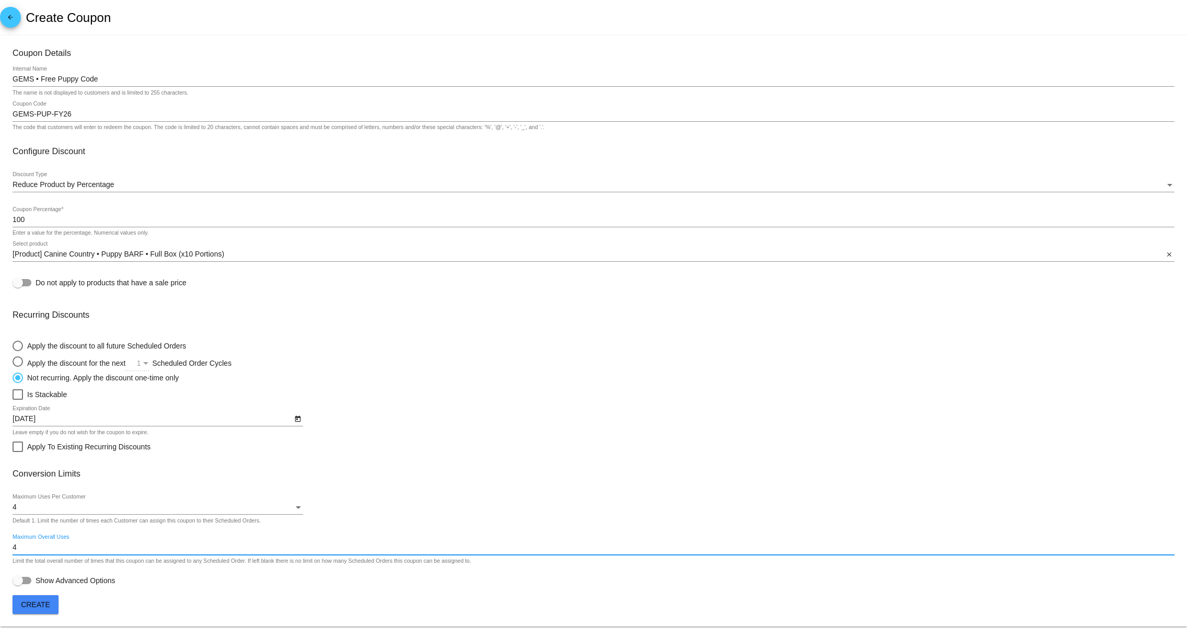
type input "4"
click at [333, 520] on div "4 Maximum Uses Per Customer Default 1. Limit the number of times each Customer …" at bounding box center [594, 509] width 1162 height 30
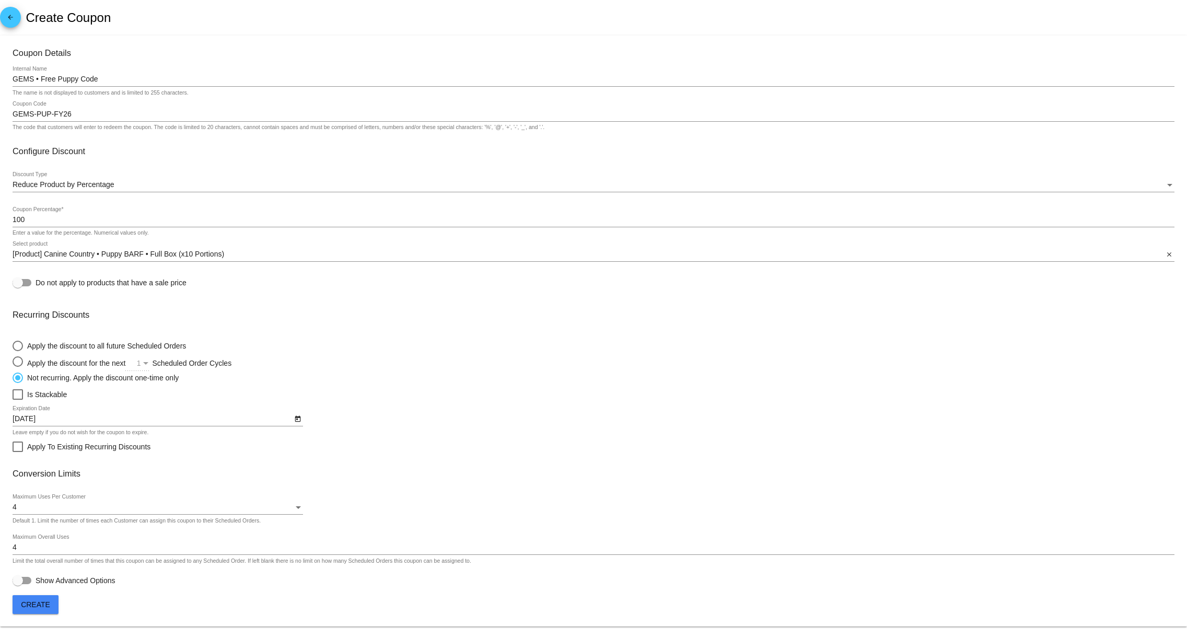
click at [42, 605] on span "Create" at bounding box center [35, 604] width 29 height 8
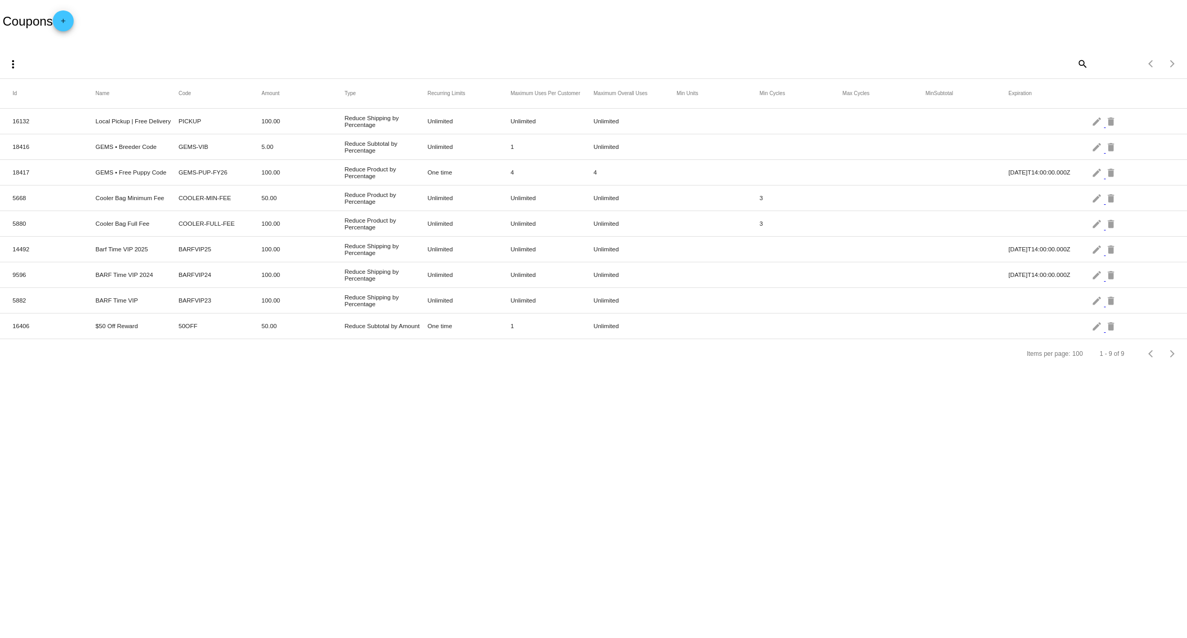
click at [199, 518] on body "Coupons add more_vert search Items per page: 100 1 - 9 of 9 Id Name Code Amount…" at bounding box center [593, 319] width 1187 height 638
